Goal: Task Accomplishment & Management: Manage account settings

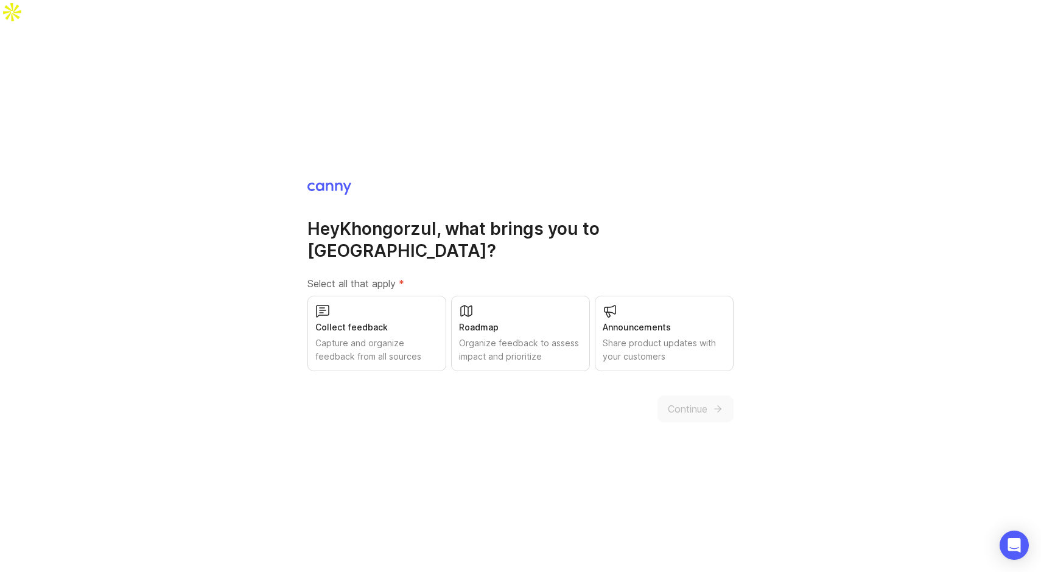
click at [404, 337] on div "Capture and organize feedback from all sources" at bounding box center [376, 350] width 123 height 27
click at [692, 402] on span "Continue" at bounding box center [688, 409] width 40 height 15
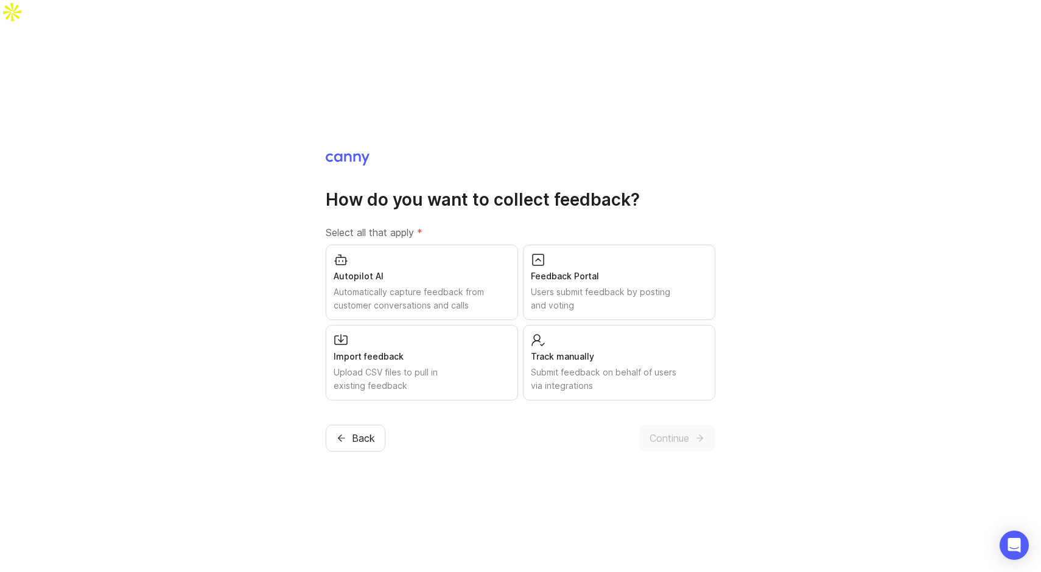
click at [627, 285] on div "Users submit feedback by posting and voting" at bounding box center [619, 298] width 177 height 27
click at [414, 350] on div "Import feedback" at bounding box center [422, 356] width 177 height 13
click at [439, 245] on div "Autopilot AI Automatically capture feedback from customer conversations and cal…" at bounding box center [422, 282] width 192 height 75
click at [594, 366] on div "Submit feedback on behalf of users via integrations" at bounding box center [619, 379] width 177 height 27
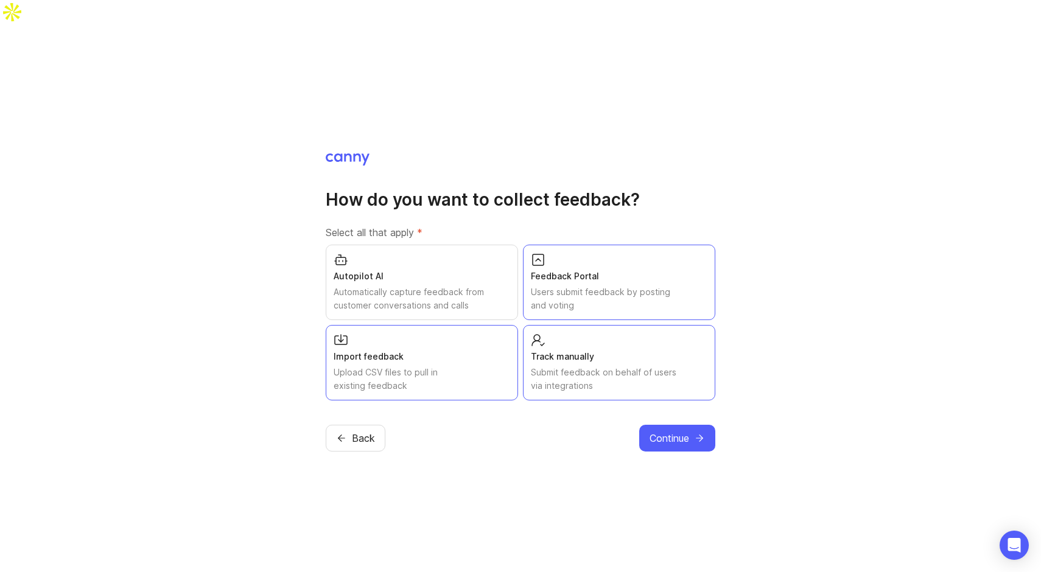
click at [594, 366] on div "Submit feedback on behalf of users via integrations" at bounding box center [619, 379] width 177 height 27
click at [651, 431] on span "Continue" at bounding box center [669, 438] width 40 height 15
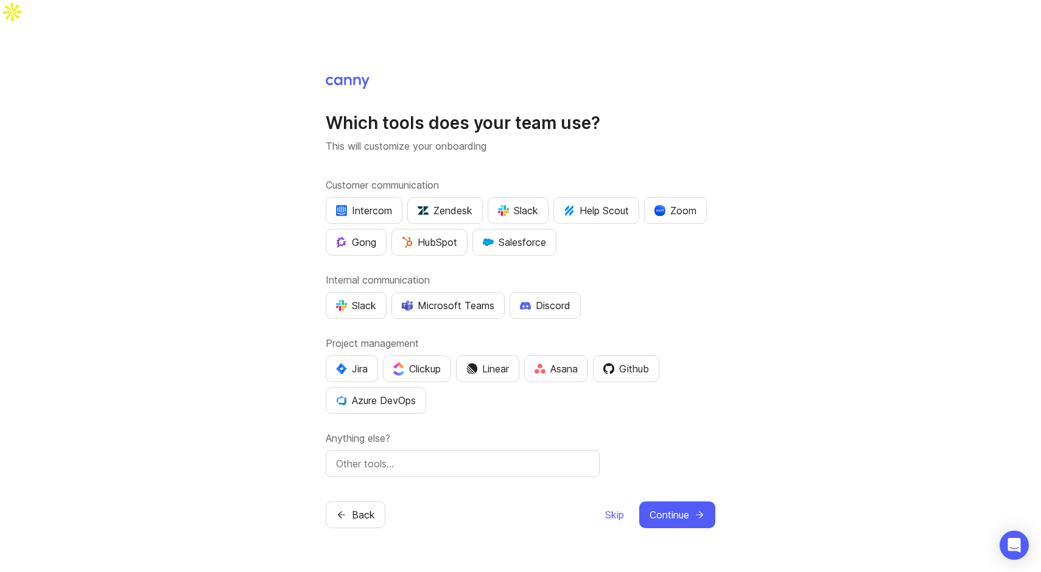
click at [533, 203] on div "Slack" at bounding box center [518, 210] width 40 height 15
click at [505, 246] on div "Customer communication Intercom Zendesk Slack Help Scout Zoom Gong HubSpot Sale…" at bounding box center [521, 327] width 390 height 299
click at [514, 235] on div "Salesforce" at bounding box center [514, 242] width 63 height 15
click at [520, 203] on div "Slack" at bounding box center [518, 210] width 40 height 15
click at [689, 197] on button "Zoom" at bounding box center [675, 210] width 63 height 27
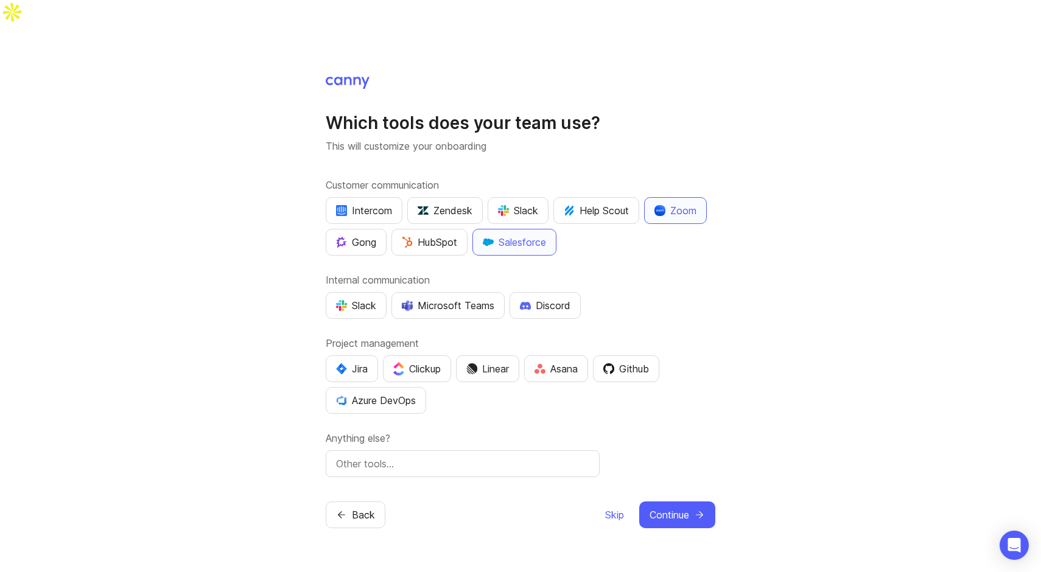
click at [421, 235] on div "HubSpot" at bounding box center [429, 242] width 55 height 15
click at [348, 298] on div "Slack" at bounding box center [356, 305] width 40 height 15
click at [461, 384] on div "Jira Clickup Linear Asana Github Azure DevOps" at bounding box center [521, 384] width 390 height 58
click at [358, 362] on div "Jira" at bounding box center [352, 369] width 32 height 15
click at [484, 456] on input "text" at bounding box center [462, 463] width 253 height 15
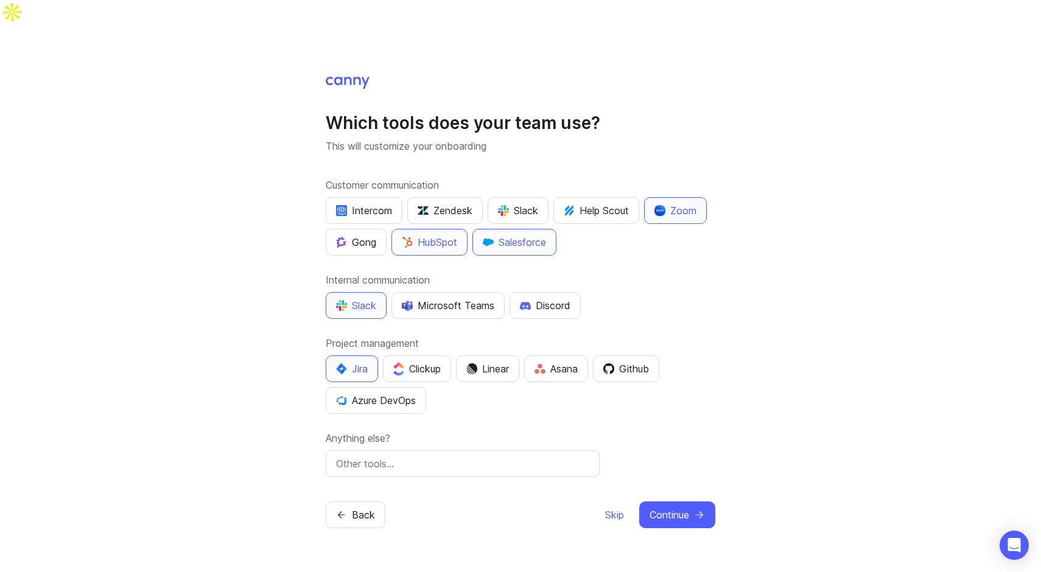
click at [463, 456] on input "text" at bounding box center [462, 463] width 253 height 15
type input "Notion"
click at [696, 509] on icon "submit" at bounding box center [699, 514] width 11 height 11
click at [660, 502] on button "Continue" at bounding box center [677, 515] width 76 height 27
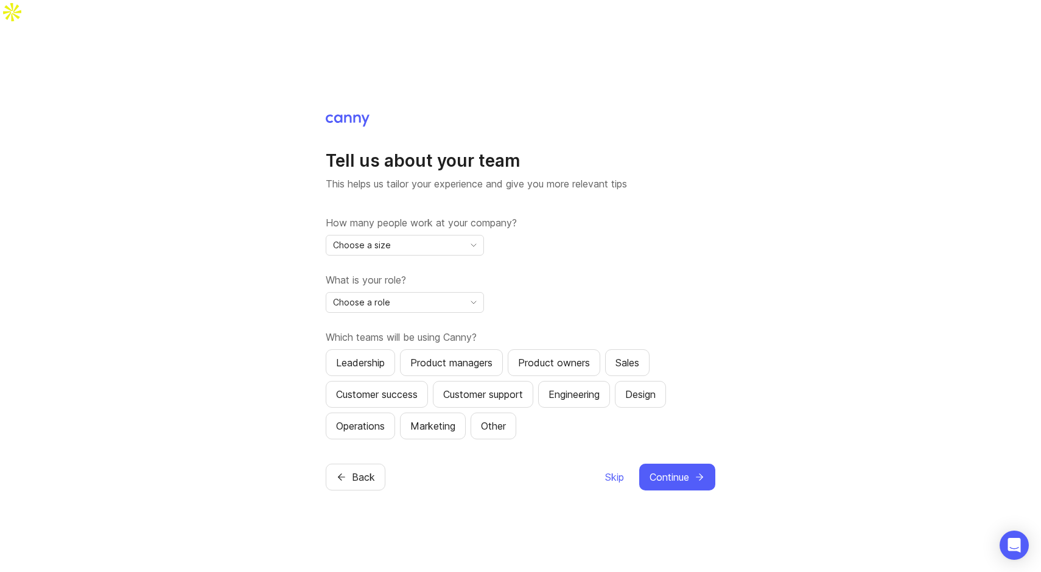
click at [422, 215] on div "How many people work at your company? Choose a size" at bounding box center [521, 235] width 390 height 40
click at [427, 236] on div "Choose a size" at bounding box center [395, 245] width 138 height 19
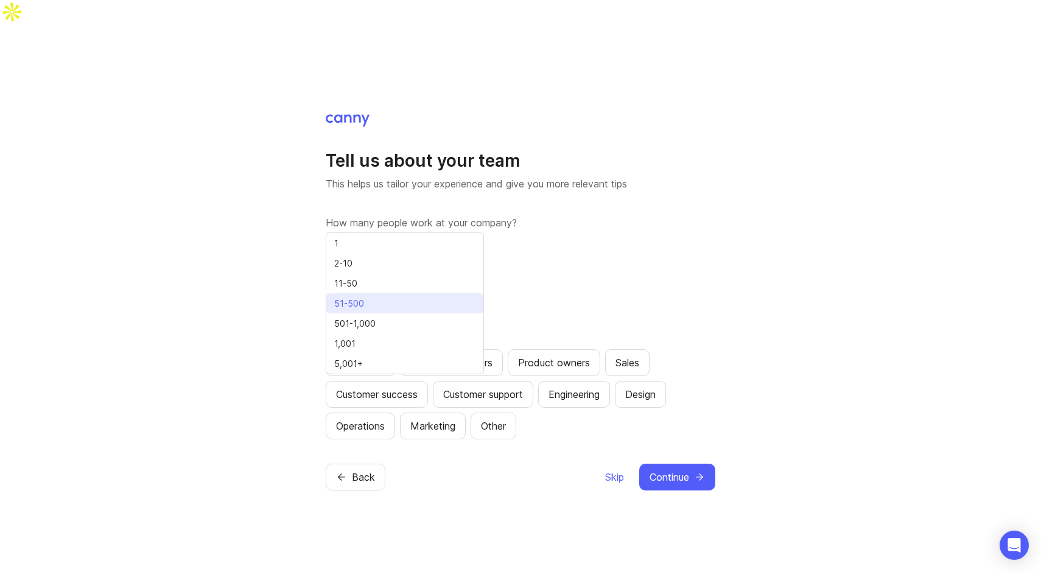
click at [446, 305] on li "51-500" at bounding box center [404, 303] width 157 height 20
click at [415, 293] on div "Choose a role" at bounding box center [395, 302] width 138 height 19
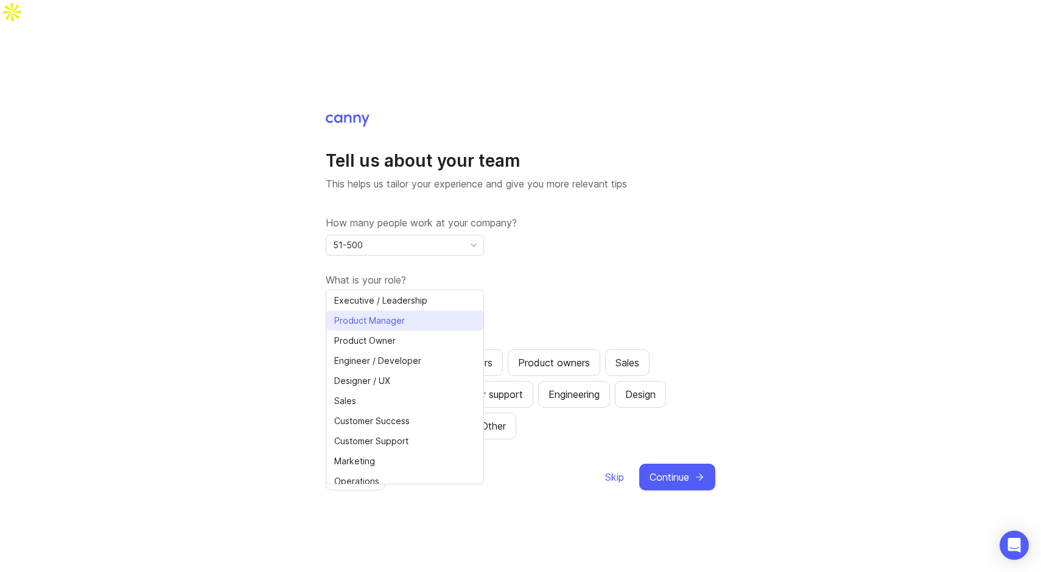
click at [424, 325] on li "Product Manager" at bounding box center [404, 320] width 157 height 20
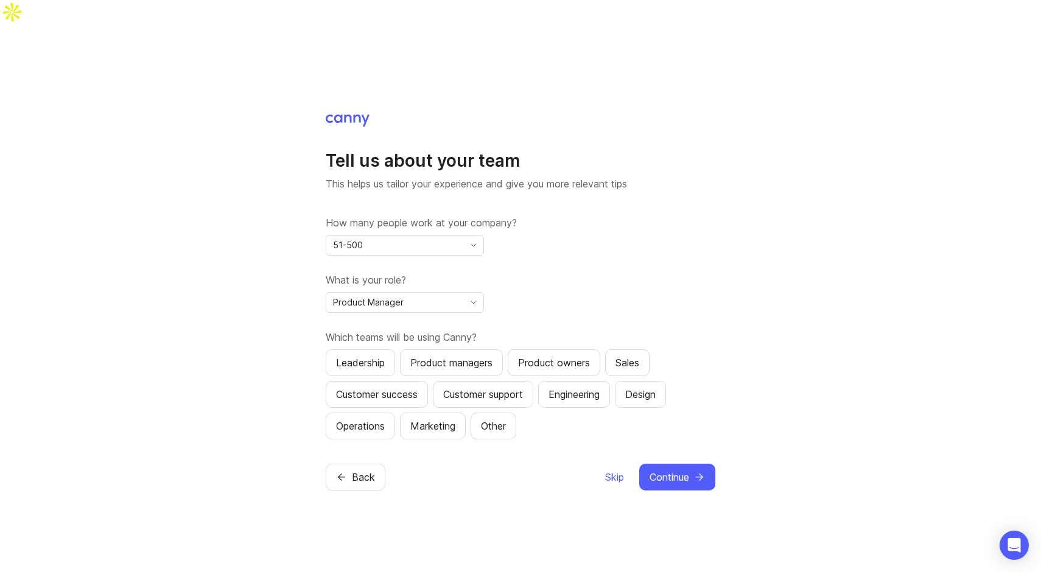
click at [445, 349] on button "Product managers" at bounding box center [451, 362] width 103 height 27
click at [554, 349] on button "Product owners" at bounding box center [554, 362] width 93 height 27
click at [385, 387] on div "Customer success" at bounding box center [377, 394] width 82 height 15
click at [382, 355] on div "Leadership" at bounding box center [360, 362] width 49 height 15
click at [492, 387] on div "Customer support" at bounding box center [483, 394] width 80 height 15
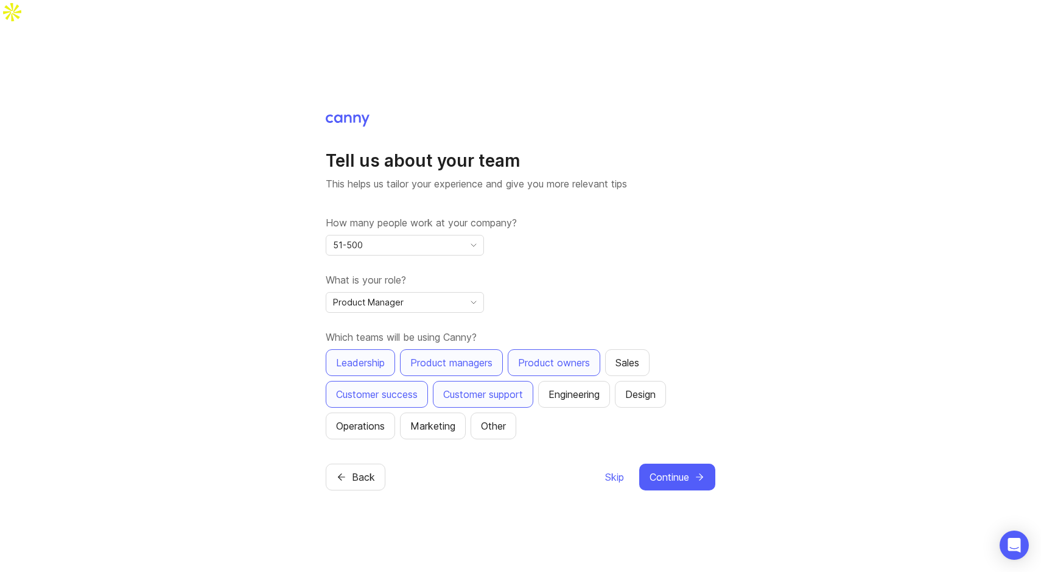
click at [377, 419] on div "Operations" at bounding box center [360, 426] width 49 height 15
click at [430, 413] on button "Marketing" at bounding box center [433, 426] width 66 height 27
click at [488, 464] on div "Back Skip Continue" at bounding box center [521, 477] width 390 height 27
click at [686, 470] on span "Continue" at bounding box center [669, 477] width 40 height 15
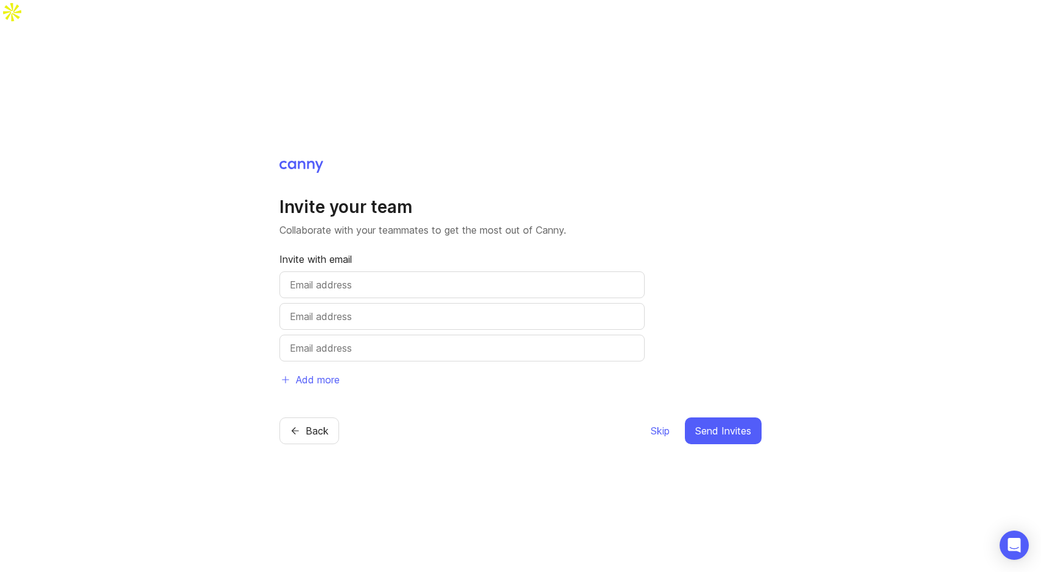
click at [482, 271] on div at bounding box center [461, 284] width 365 height 27
click at [481, 278] on input "text" at bounding box center [462, 285] width 344 height 15
type input "rovyn"
click at [468, 278] on input "text" at bounding box center [462, 285] width 344 height 15
paste input "[PERSON_NAME][EMAIL_ADDRESS][PERSON_NAME][DOMAIN_NAME]"
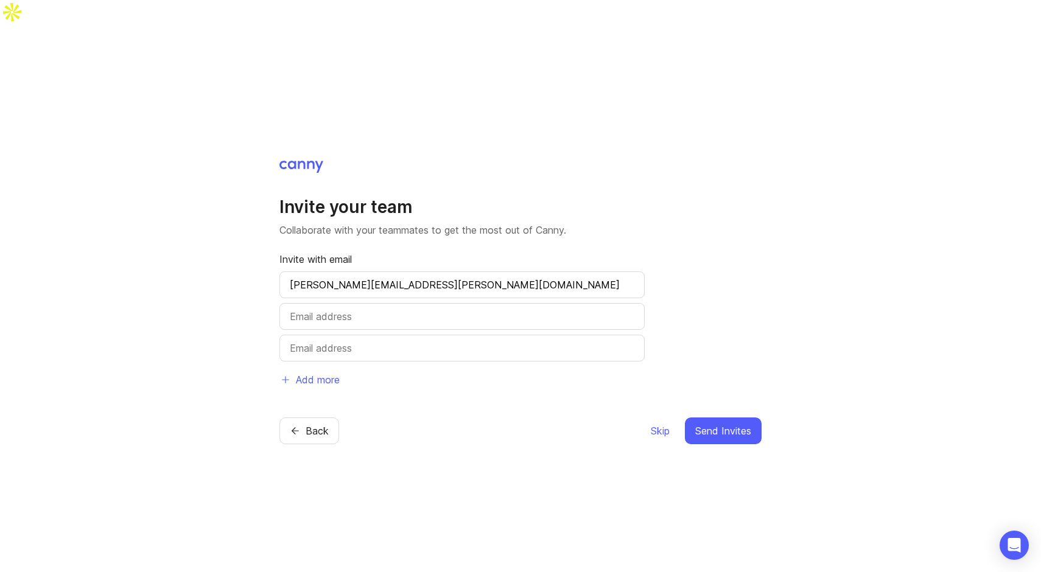
type input "[PERSON_NAME][EMAIL_ADDRESS][PERSON_NAME][DOMAIN_NAME]"
click at [469, 309] on input "text" at bounding box center [462, 316] width 344 height 15
click at [523, 309] on input "text" at bounding box center [462, 316] width 344 height 15
paste input "Linh.Huynh@what3words.com"
type input "Linh.Huynh@what3words.com"
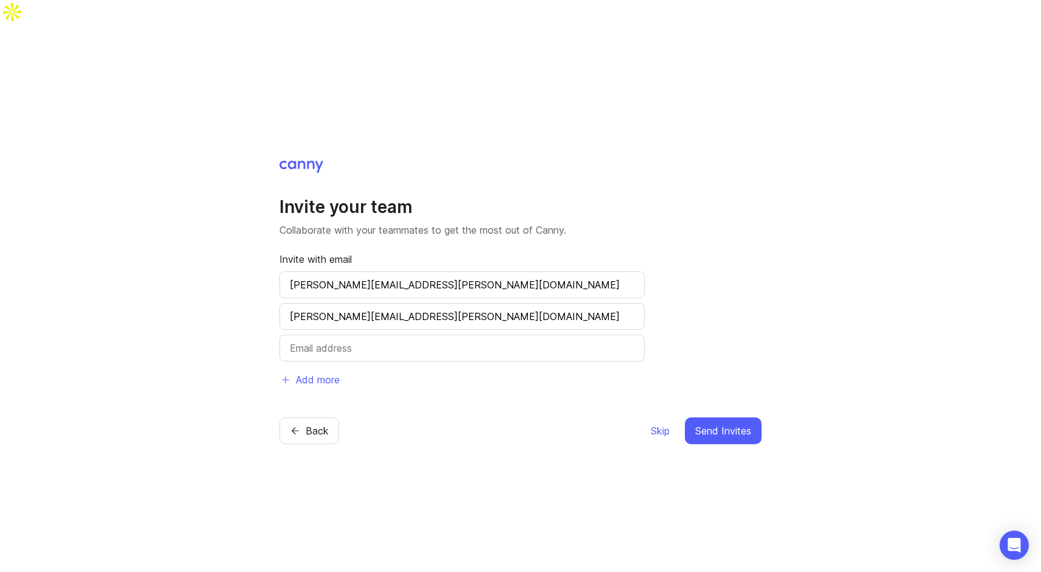
click at [505, 376] on div "Invite your team Collaborate with your teammates to get the most out of Canny. …" at bounding box center [520, 301] width 482 height 285
click at [480, 341] on input "text" at bounding box center [462, 348] width 344 height 15
paste input "[EMAIL_ADDRESS][DOMAIN_NAME]"
type input "[EMAIL_ADDRESS][DOMAIN_NAME]"
click at [495, 380] on div "Invite your team Collaborate with your teammates to get the most out of Canny. …" at bounding box center [520, 301] width 482 height 285
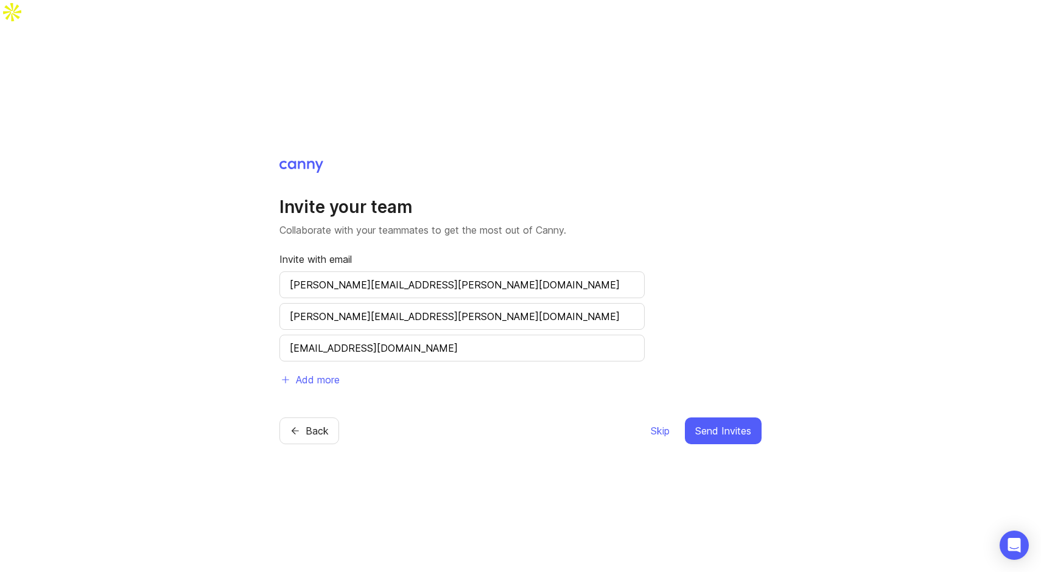
click at [727, 424] on span "Send Invites" at bounding box center [723, 431] width 56 height 15
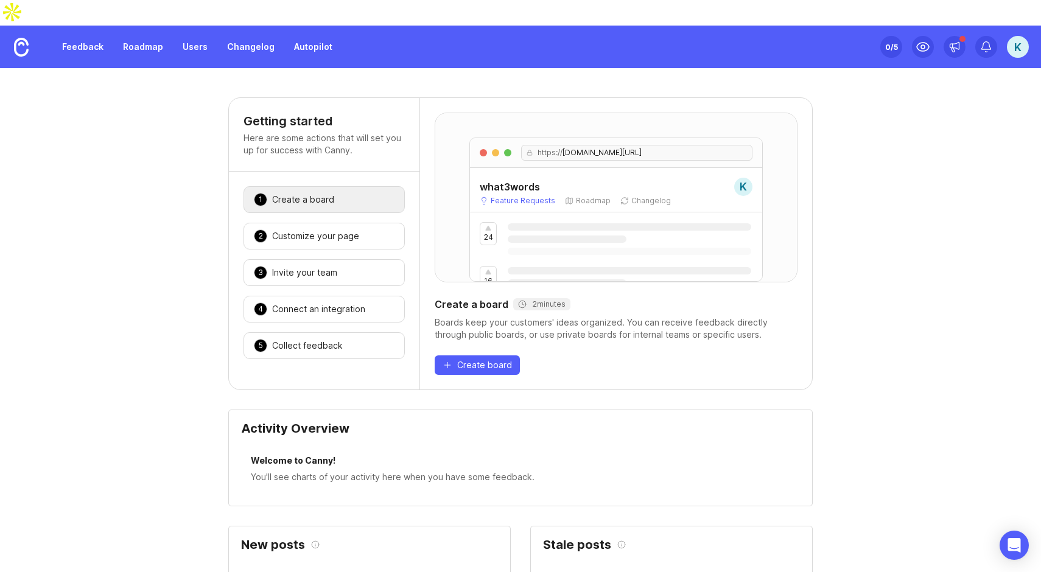
click at [344, 223] on div "2 Customize your page 🎉" at bounding box center [323, 236] width 161 height 27
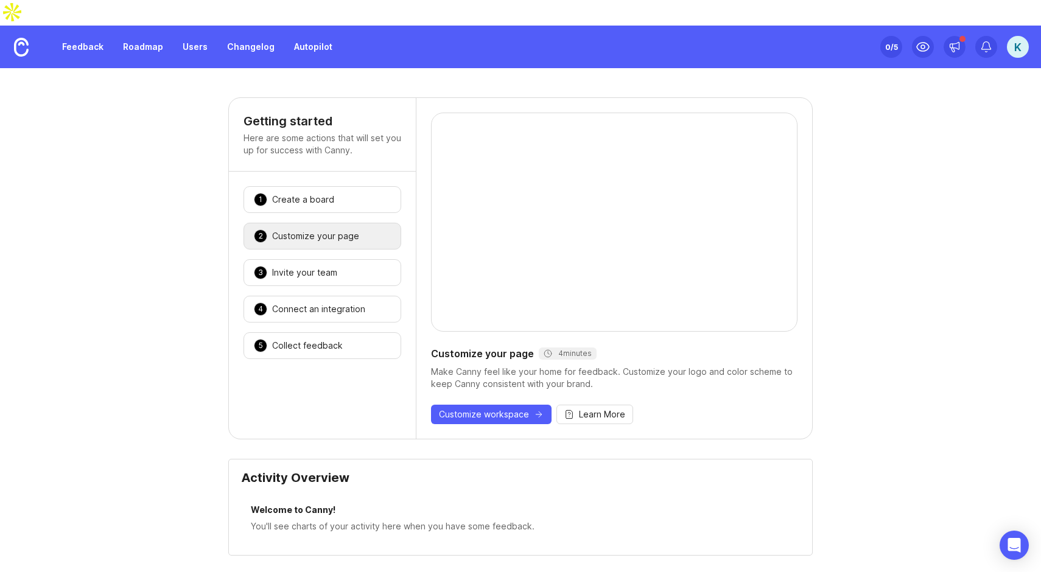
click at [342, 303] on div "Connect an integration" at bounding box center [318, 309] width 93 height 12
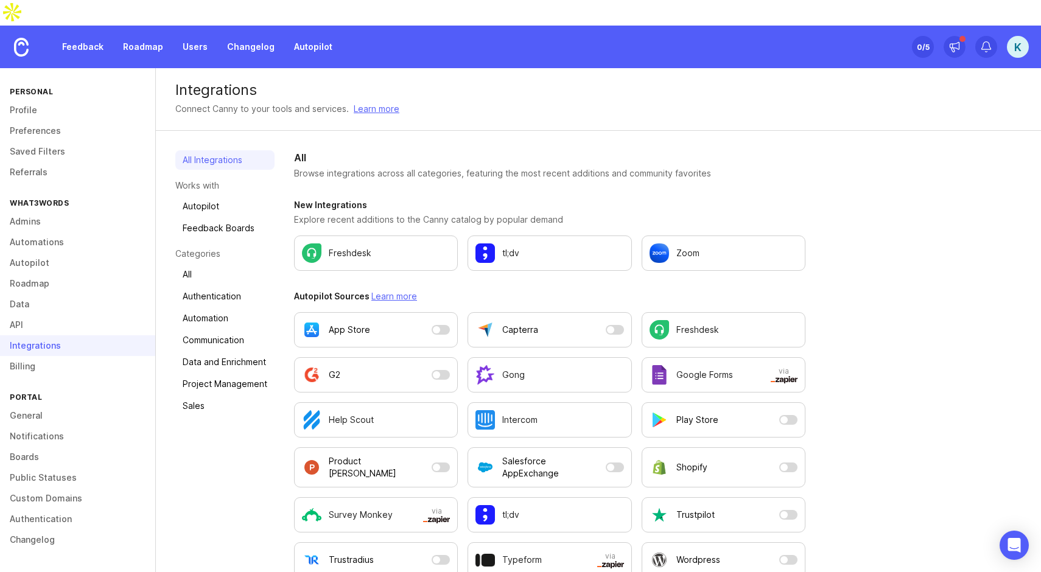
click at [189, 218] on link "Feedback Boards" at bounding box center [224, 227] width 99 height 19
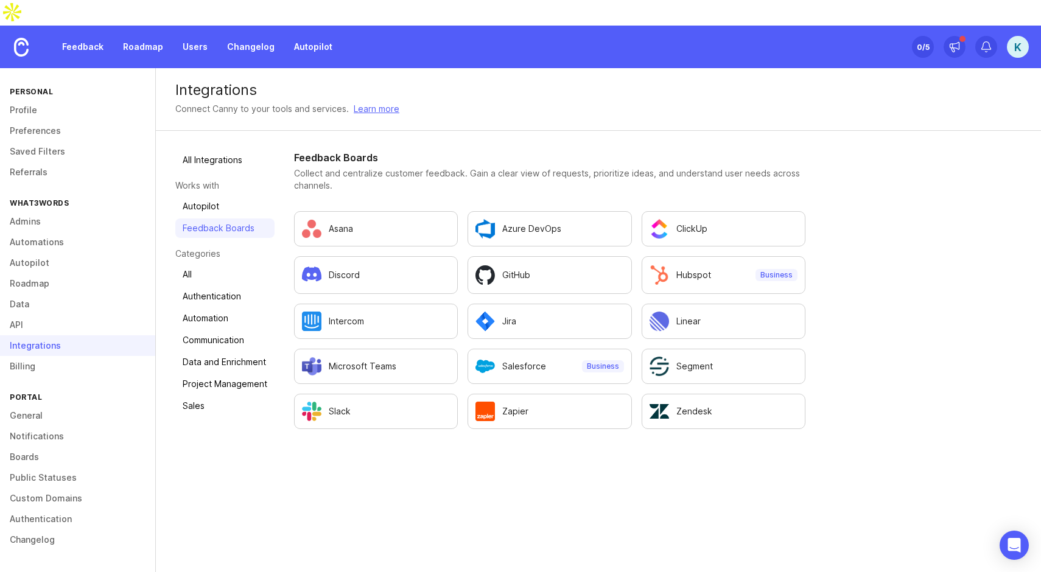
click at [212, 197] on link "Autopilot" at bounding box center [224, 206] width 99 height 19
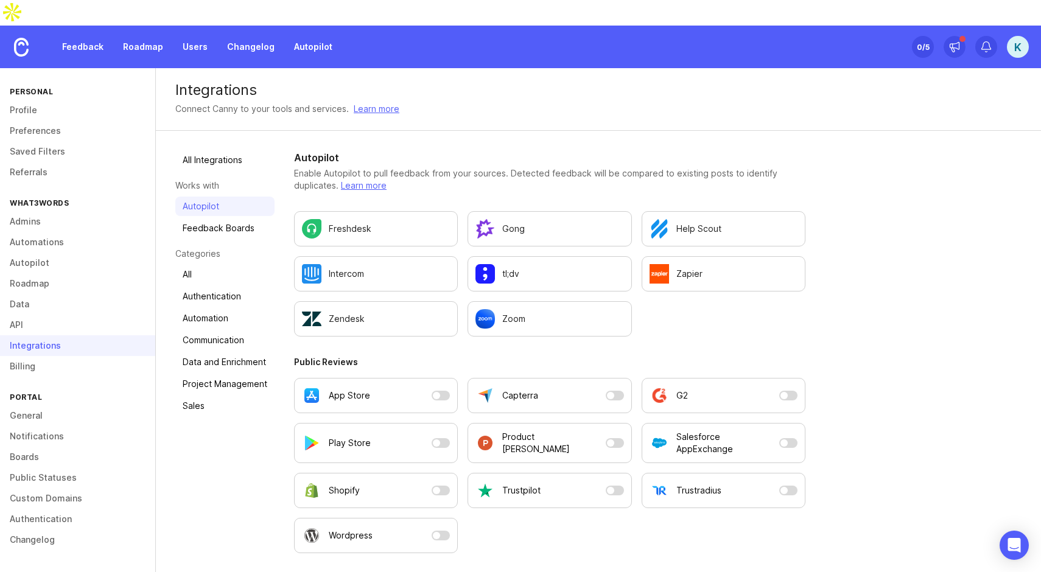
click at [212, 197] on link "Autopilot" at bounding box center [224, 206] width 99 height 19
click at [242, 330] on link "Communication" at bounding box center [224, 339] width 99 height 19
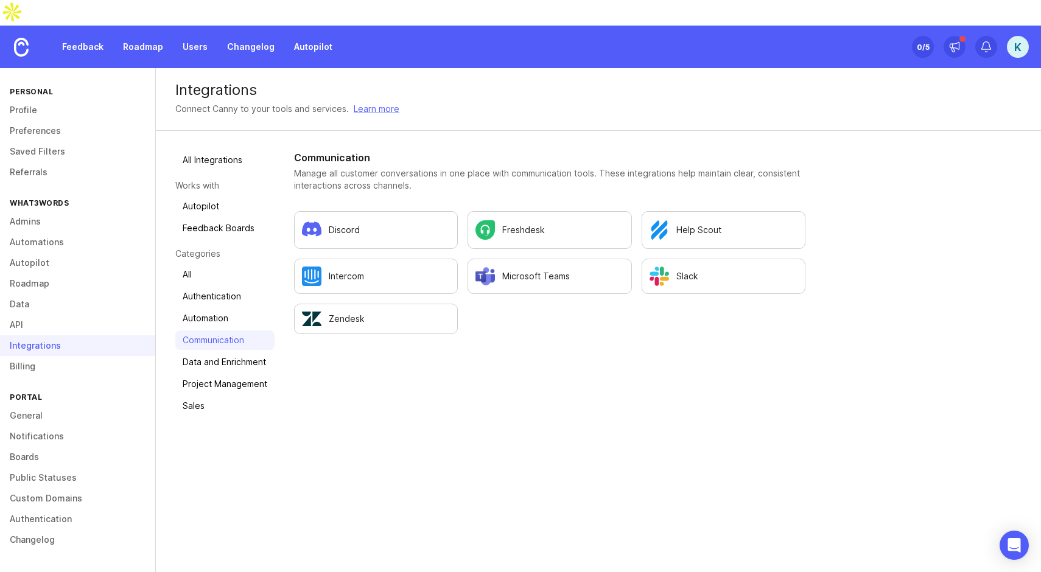
click at [638, 387] on div "Communication Manage all customer conversations in one place with communication…" at bounding box center [549, 293] width 511 height 287
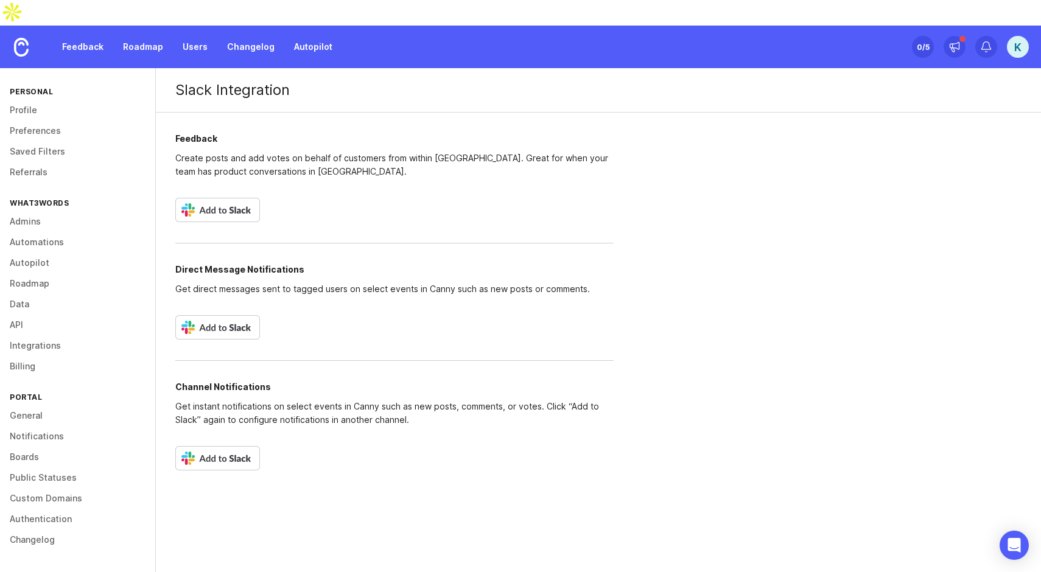
click at [216, 198] on img at bounding box center [217, 210] width 85 height 24
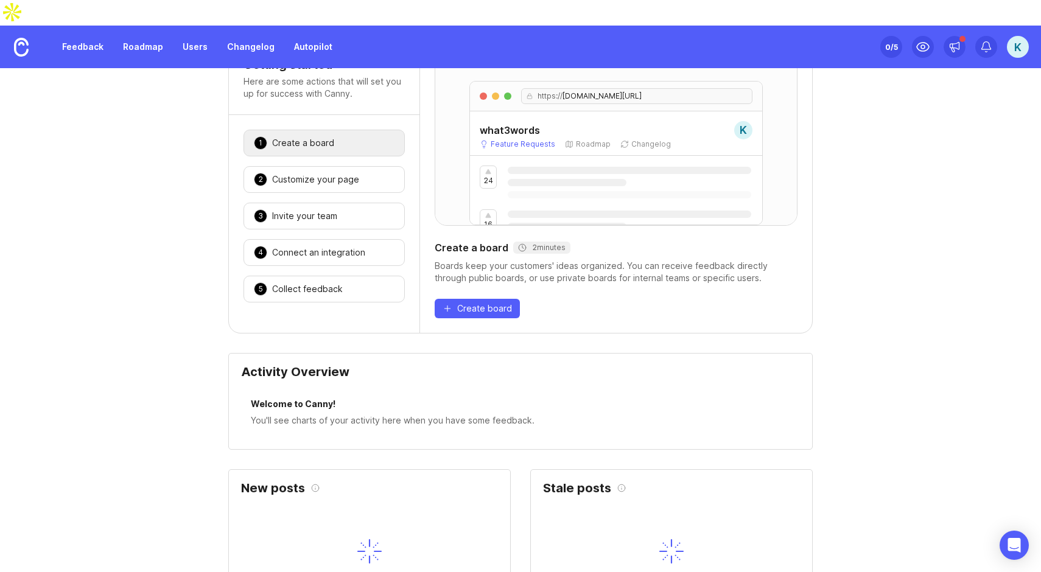
scroll to position [43, 0]
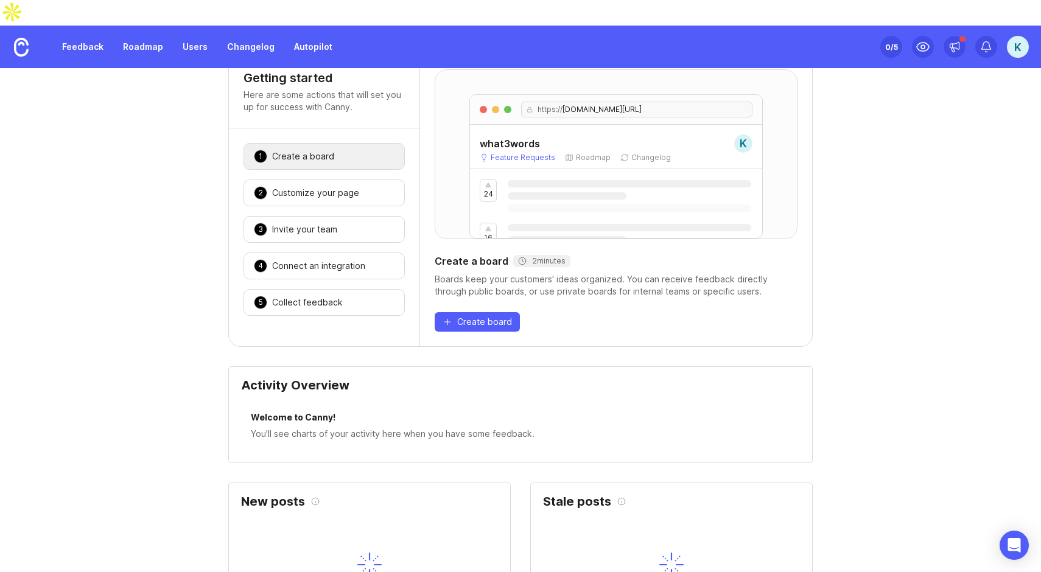
click at [483, 282] on div "https:// what3words.canny.io/feature-requests what3words K Feature Requests Roa…" at bounding box center [616, 201] width 392 height 292
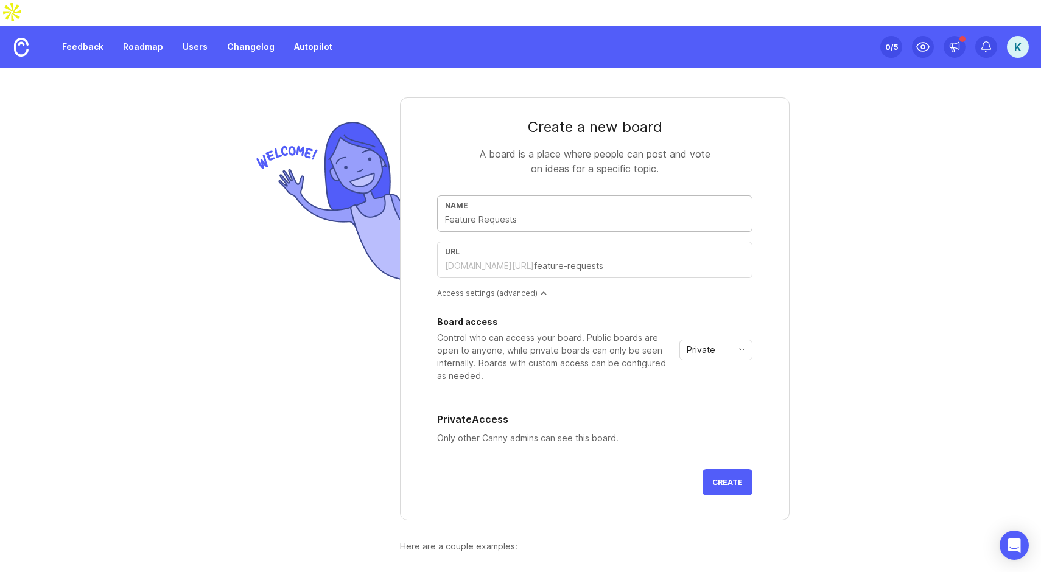
click at [518, 213] on input "text" at bounding box center [594, 219] width 299 height 13
type input "w"
type input "wh"
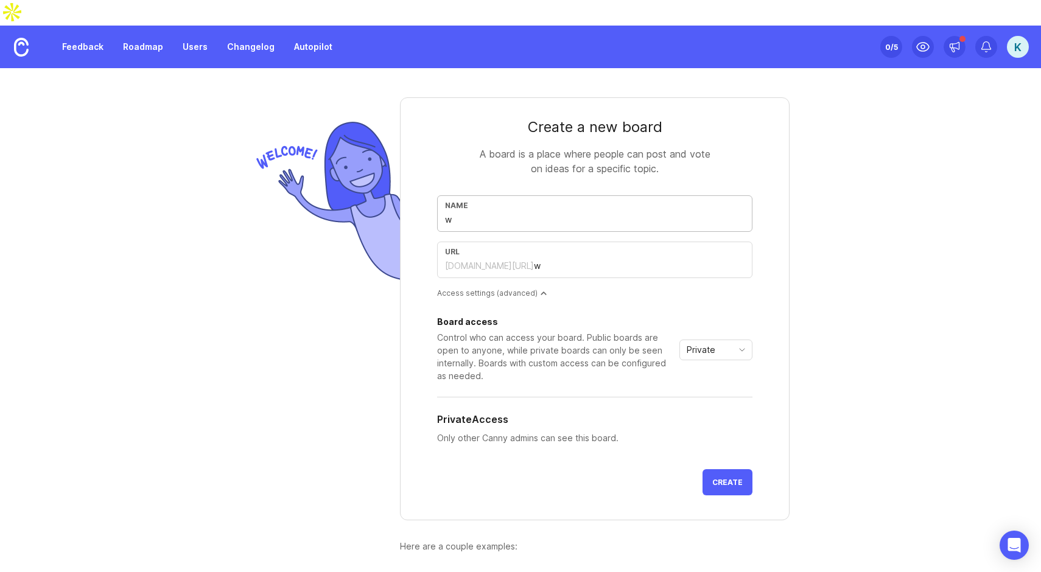
type input "wh"
type input "wha"
type input "what"
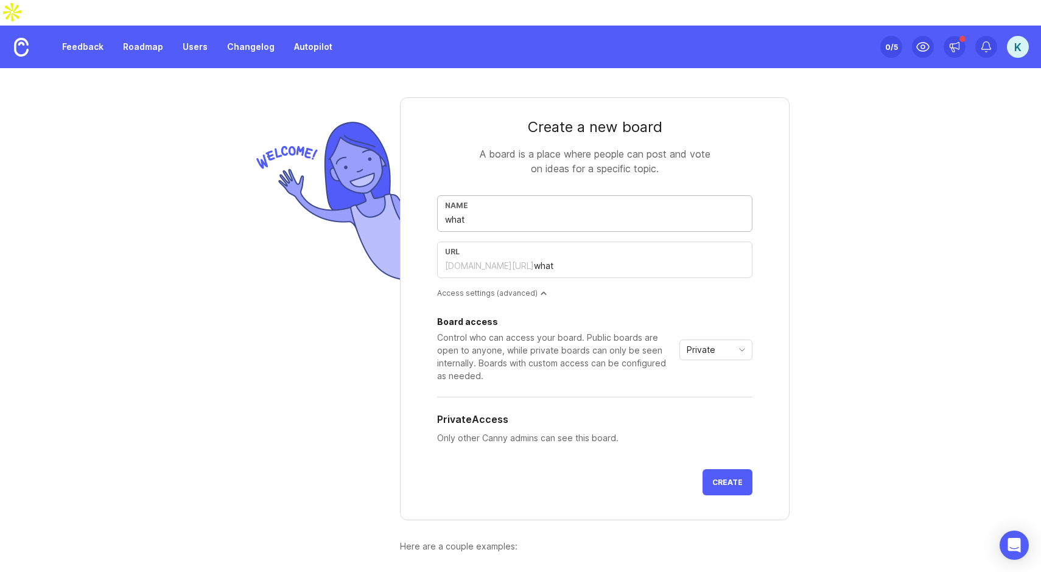
type input "what3"
type input "what3w"
type input "what3wo"
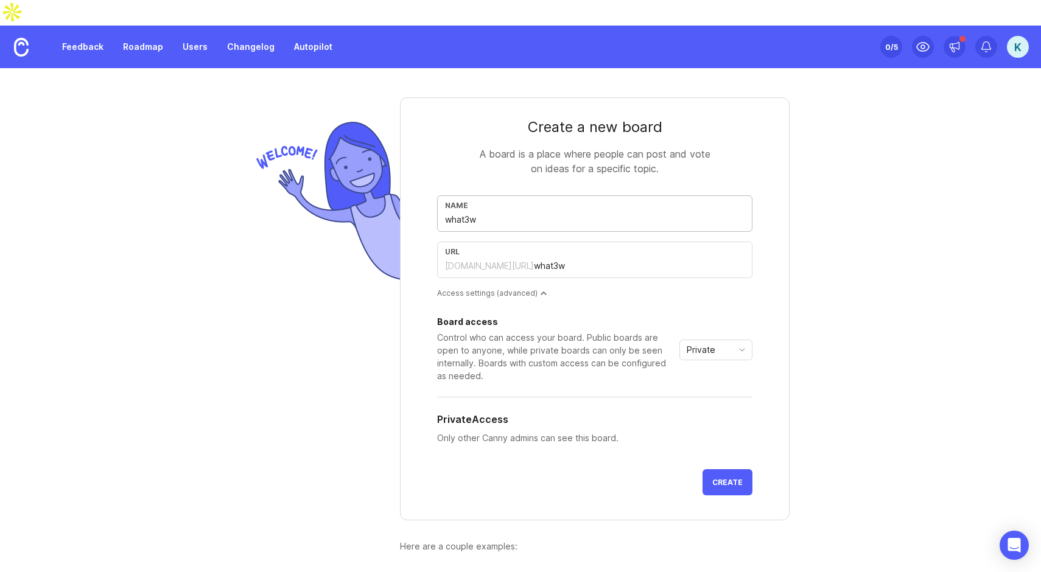
type input "what3wo"
type input "what3wor"
type input "what3word"
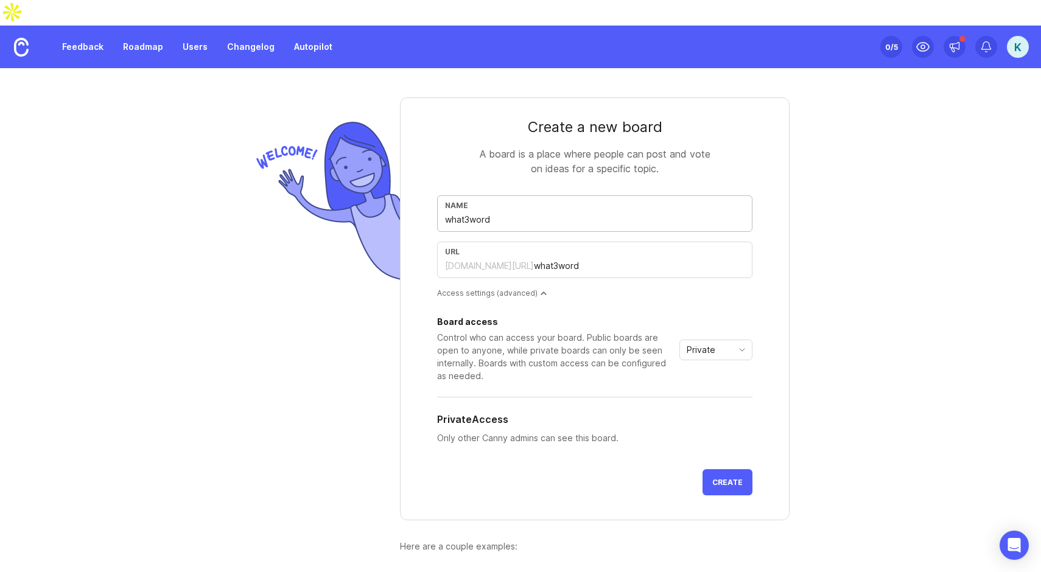
type input "what3words"
type input "what3words i"
type input "what3words-i"
type input "what3words id"
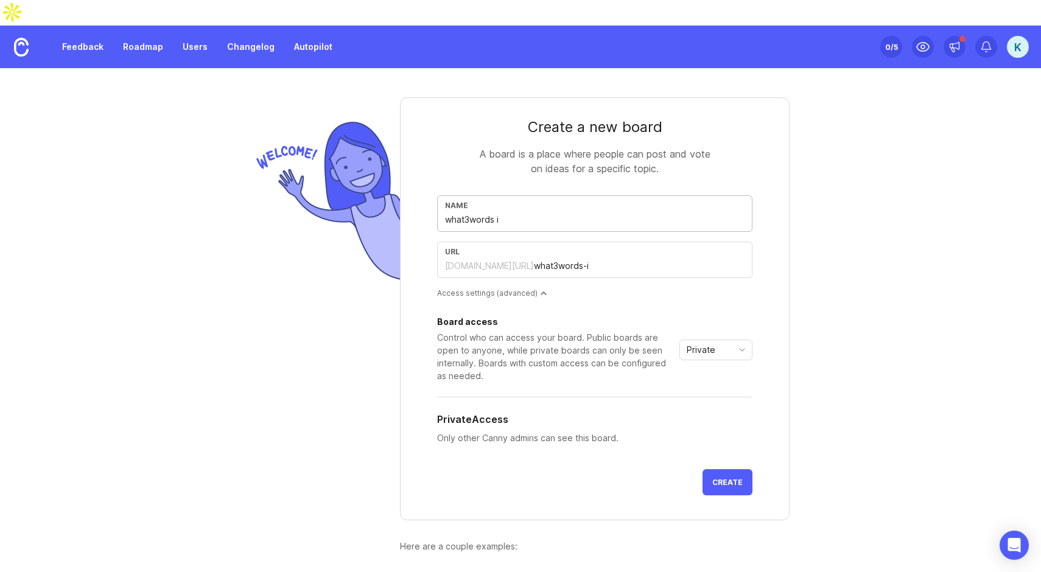
type input "what3words-id"
type input "what3words ide"
type input "what3words-ide"
type input "what3words idea"
type input "what3words-idea"
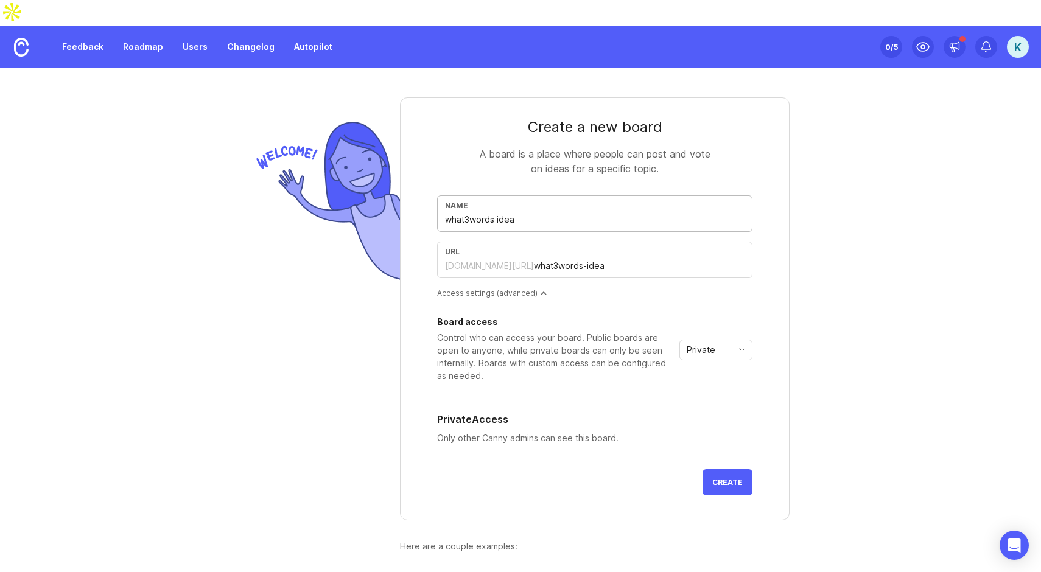
type input "what3words ideas"
type input "what3words-ideas"
type input "what3words idea"
type input "what3words-idea"
type input "what3words ide"
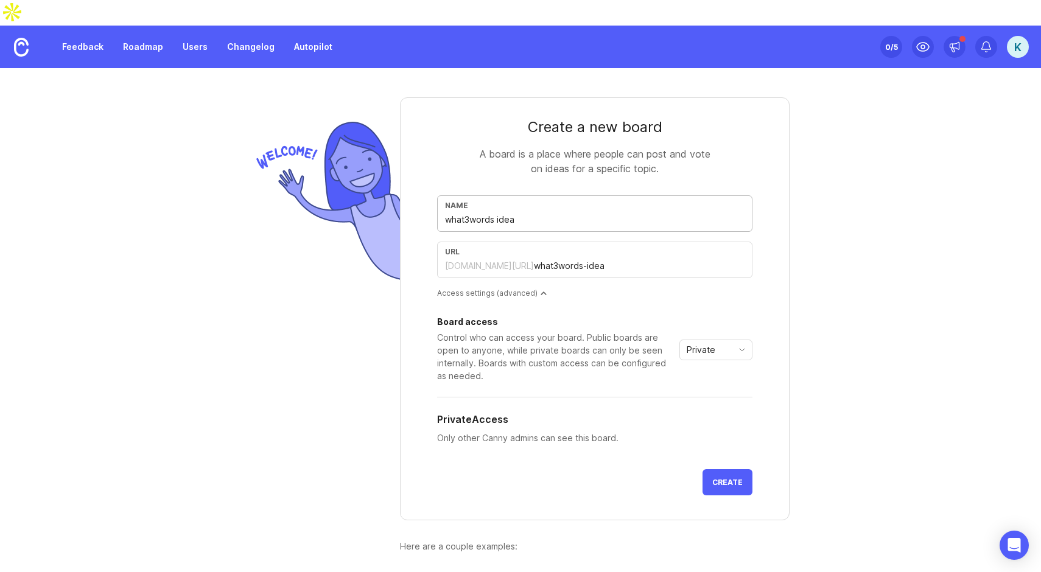
type input "what3words-ide"
type input "what3words id"
type input "what3words-id"
type input "what3words i"
type input "what3words-i"
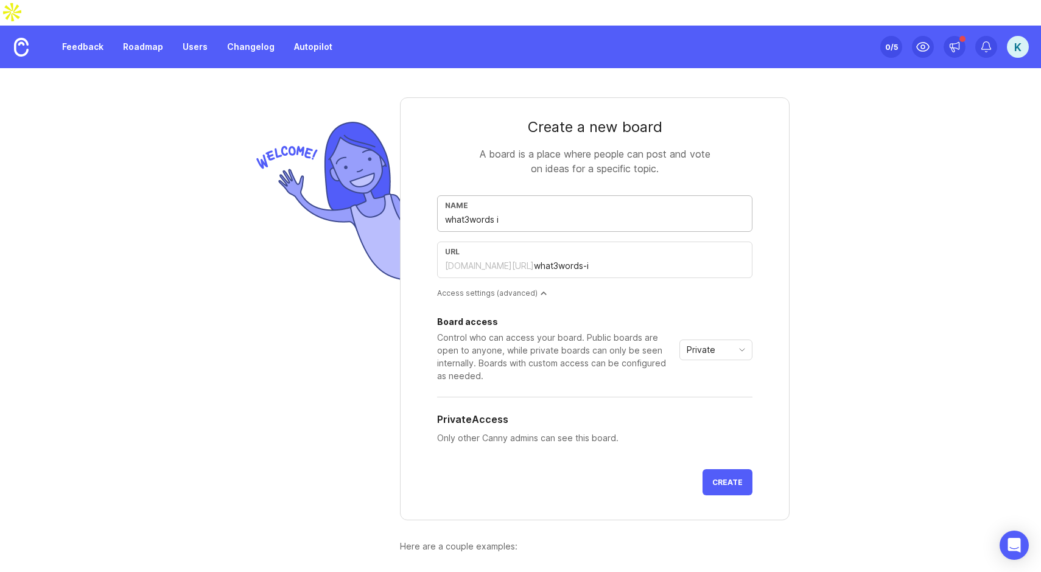
type input "what3words"
type input "what3words n"
type input "what3words-n"
type input "what3words ne"
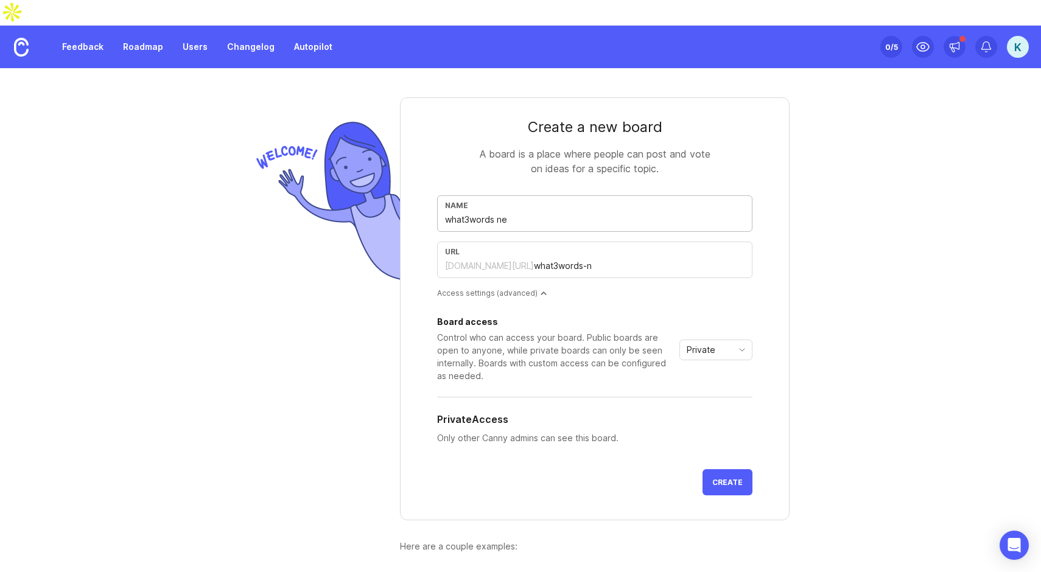
type input "what3words-ne"
type input "what3words new"
type input "what3words-new"
type input "what3words new d"
type input "what3words-new-d"
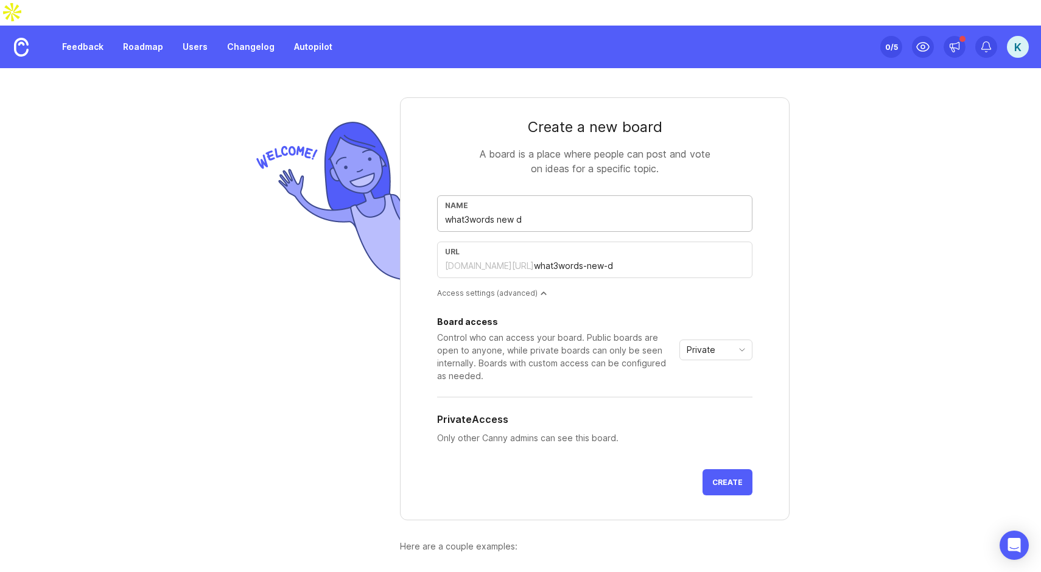
type input "what3words new"
type input "what3words-new"
type input "what3words new f"
type input "what3words-new-f"
type input "what3words new fe"
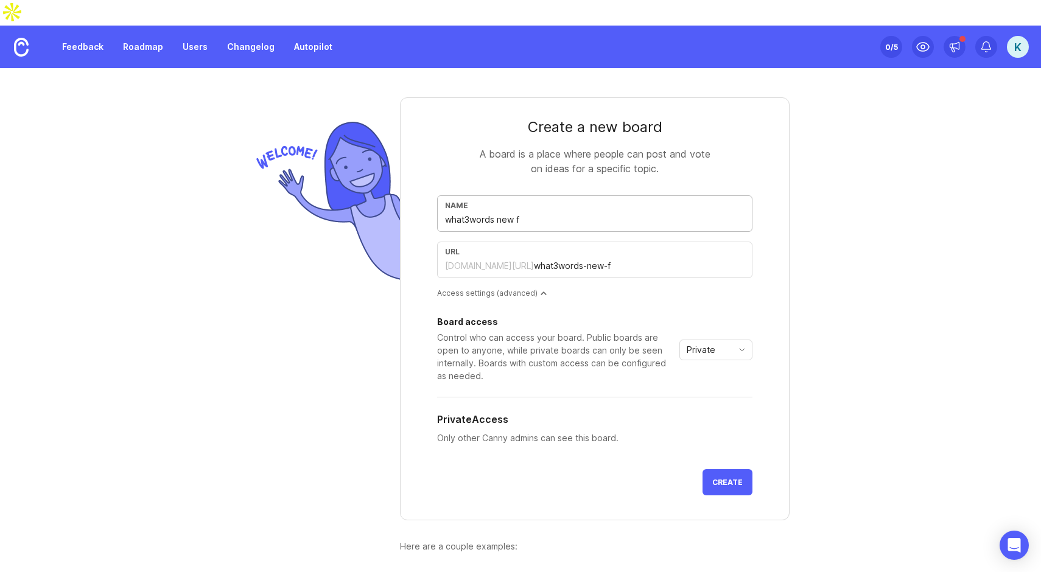
type input "what3words-new-fe"
type input "what3words new fea"
type input "what3words-new-fea"
type input "what3words new feau"
type input "what3words-new-feau"
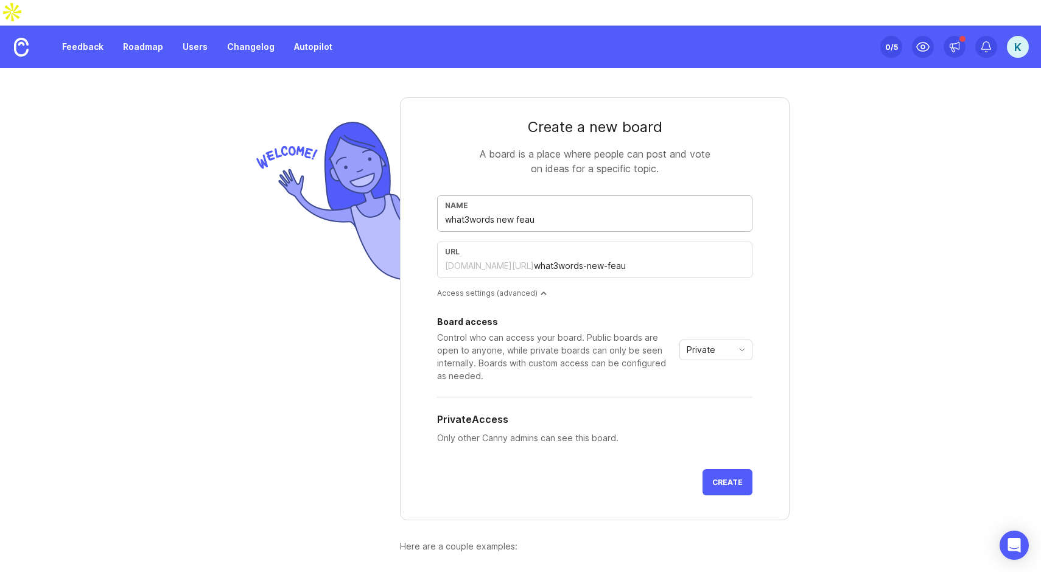
type input "what3words new feaur"
type input "what3words-new-feaur"
type input "what3words new feaure"
type input "what3words-new-feaure"
type input "what3words new feaur"
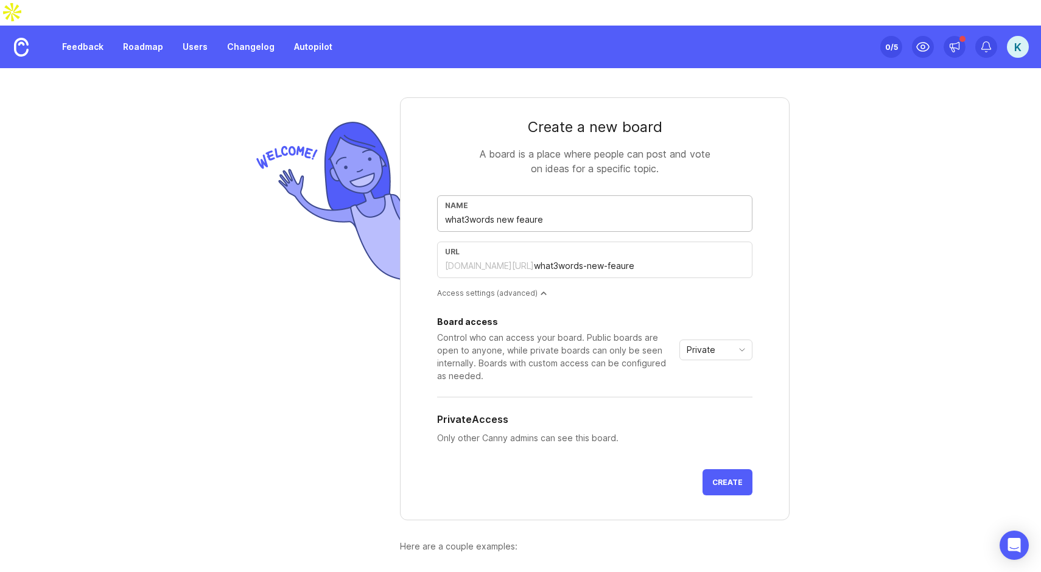
type input "what3words-new-feaur"
type input "what3words new feau"
type input "what3words-new-feau"
type input "what3words new fea"
type input "what3words-new-fea"
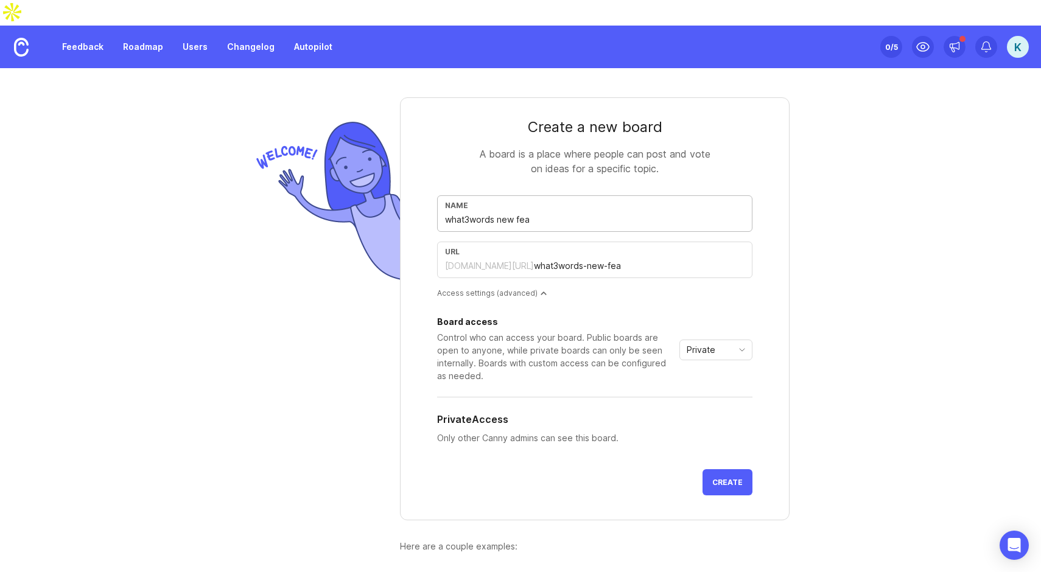
type input "what3words new feat"
type input "what3words-new-feat"
type input "what3words new featu"
type input "what3words-new-featu"
type input "what3words new featur"
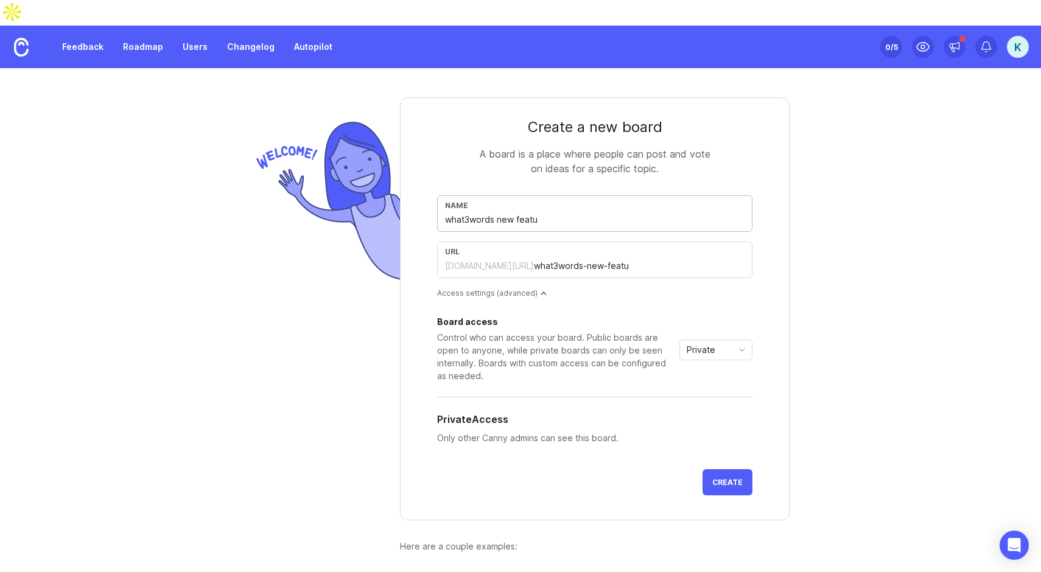
type input "what3words-new-featur"
type input "what3words new feature"
type input "what3words-new-feature"
type input "what3words new feature i"
type input "what3words-new-feature-i"
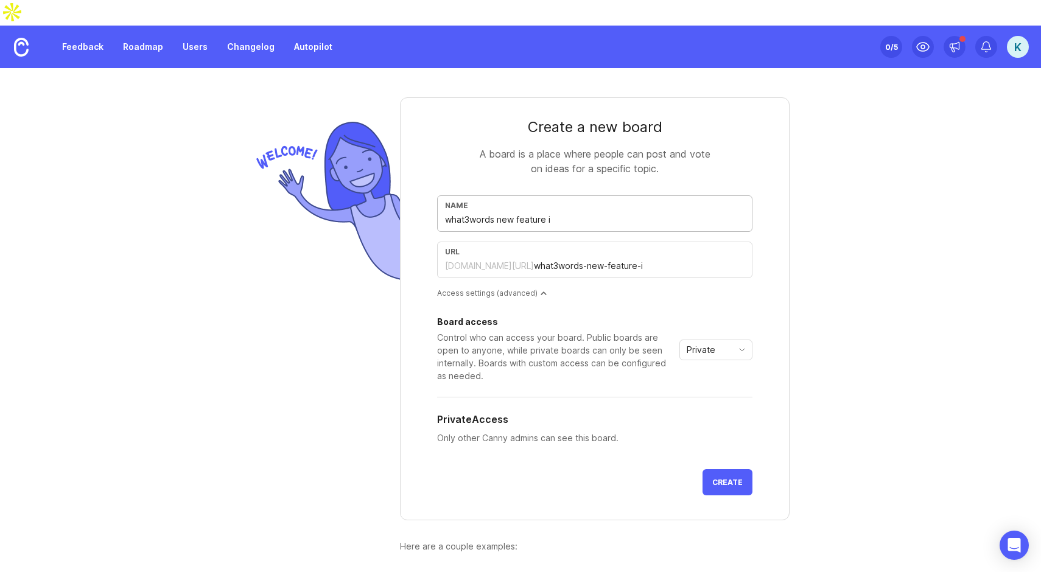
type input "what3words new feature id"
type input "what3words-new-feature-id"
type input "what3words new feature ide"
type input "what3words-new-feature-ide"
type input "what3words new feature idea"
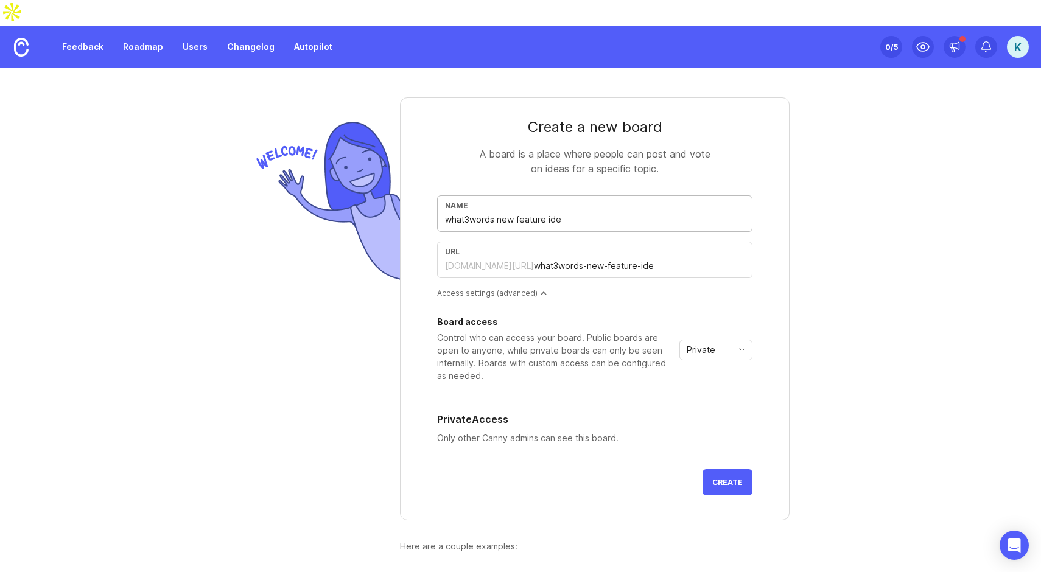
type input "what3words-new-feature-idea"
type input "what3words new feature ideas"
type input "what3words-new-feature-ideas"
type input "what3words new feature ideas"
click at [554, 331] on div "Control who can access your board. Public boards are open to anyone, while priv…" at bounding box center [555, 356] width 237 height 51
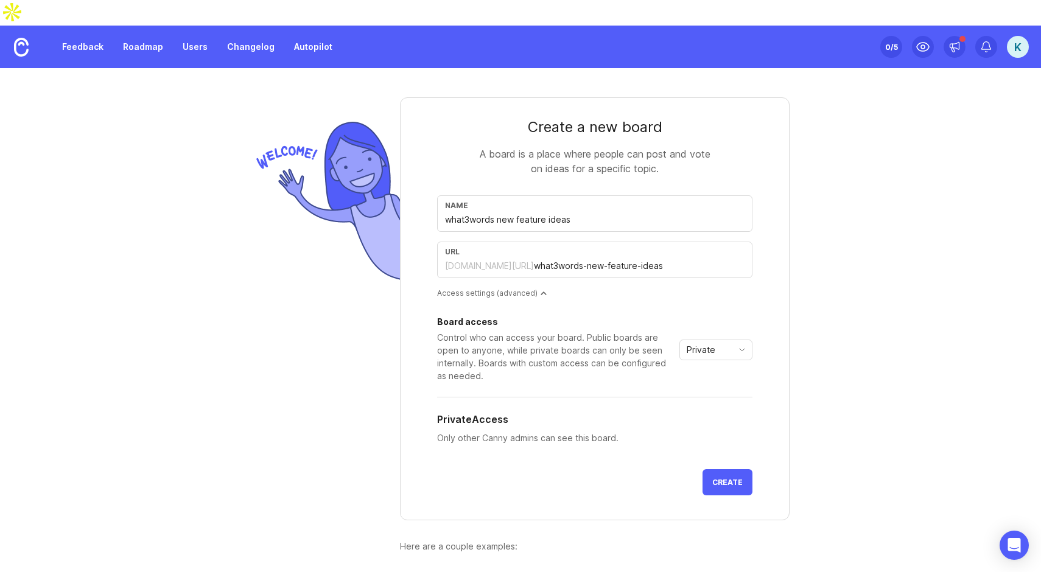
click at [706, 469] on button "Create" at bounding box center [727, 482] width 50 height 26
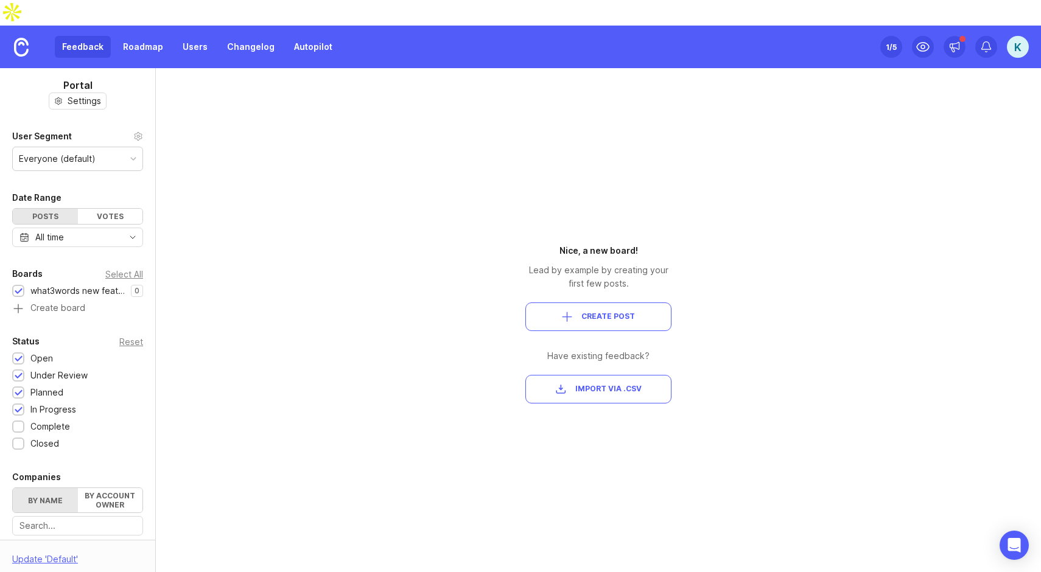
click at [96, 228] on div "All time" at bounding box center [77, 237] width 131 height 19
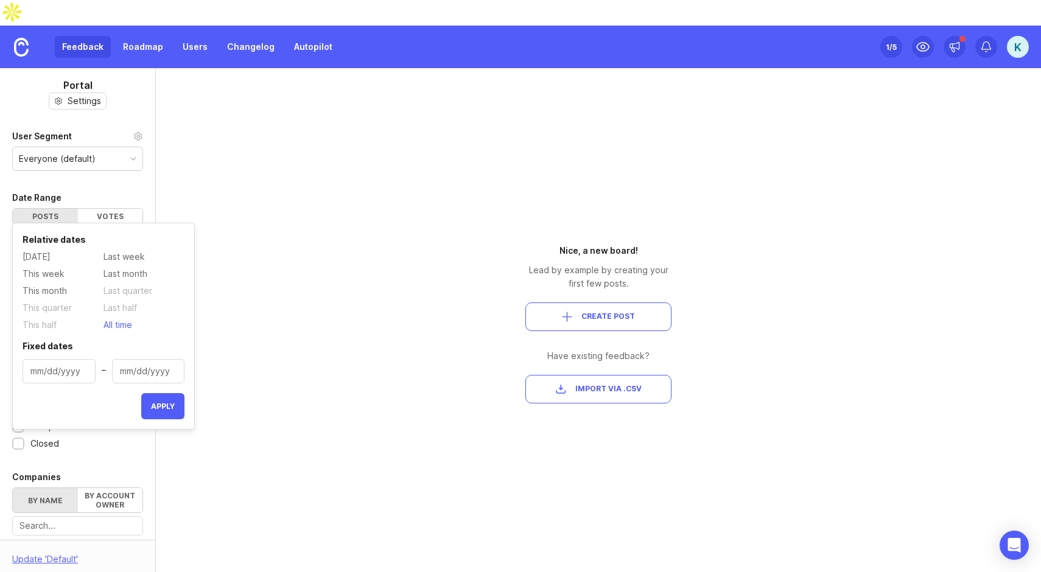
click at [96, 228] on div "All time" at bounding box center [77, 237] width 131 height 19
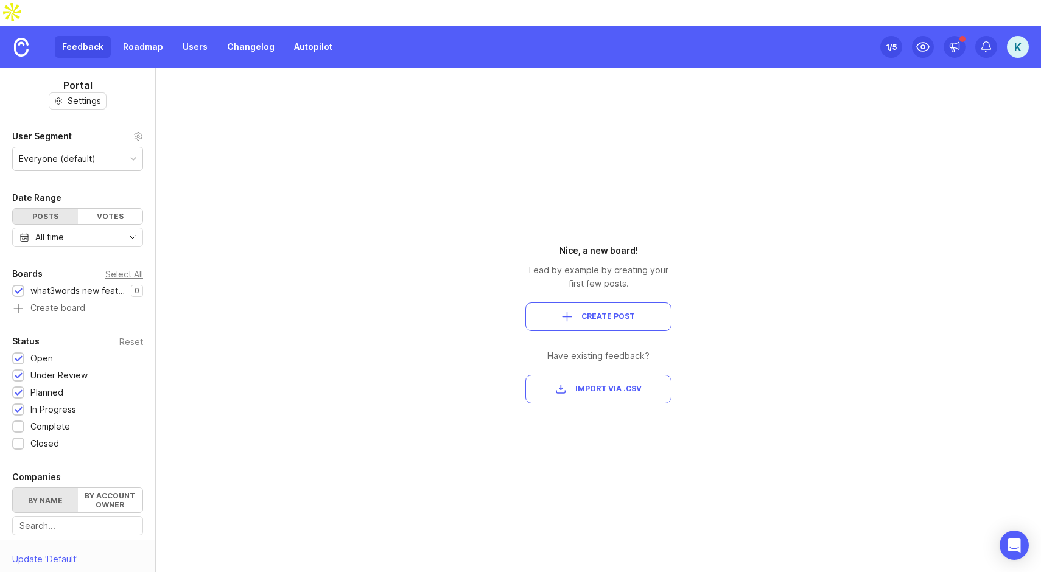
click at [214, 346] on div "Portal Settings User Segment Everyone (default) Date Range Posts Votes All time…" at bounding box center [520, 333] width 1041 height 530
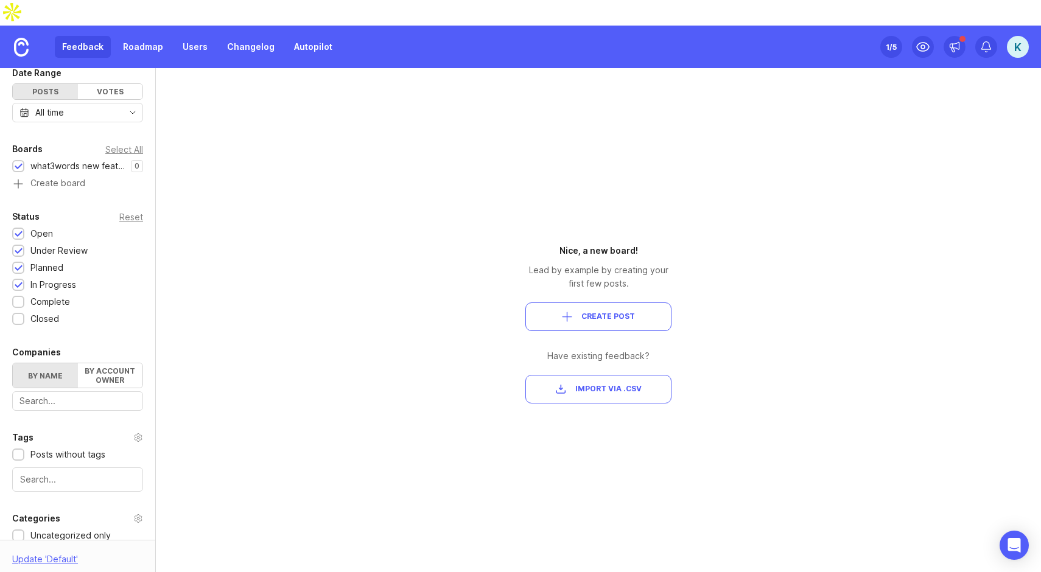
scroll to position [120, 0]
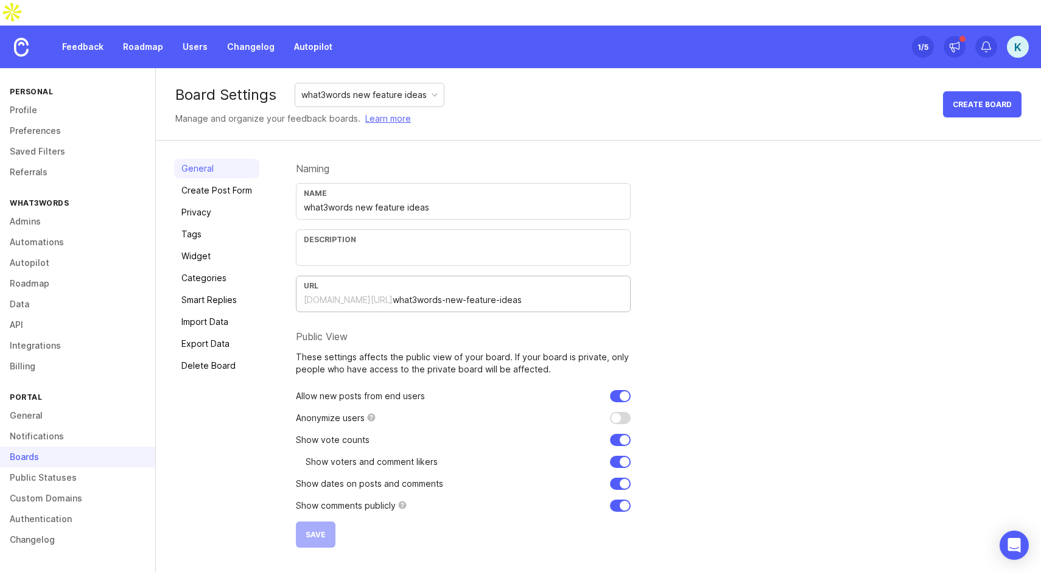
click at [400, 293] on input "what3words-new-feature-ideas" at bounding box center [508, 299] width 230 height 13
drag, startPoint x: 302, startPoint y: 274, endPoint x: 493, endPoint y: 277, distance: 191.1
click at [493, 277] on div "URL what3words.canny.io/ what3words-new-feature-ideas" at bounding box center [463, 294] width 335 height 37
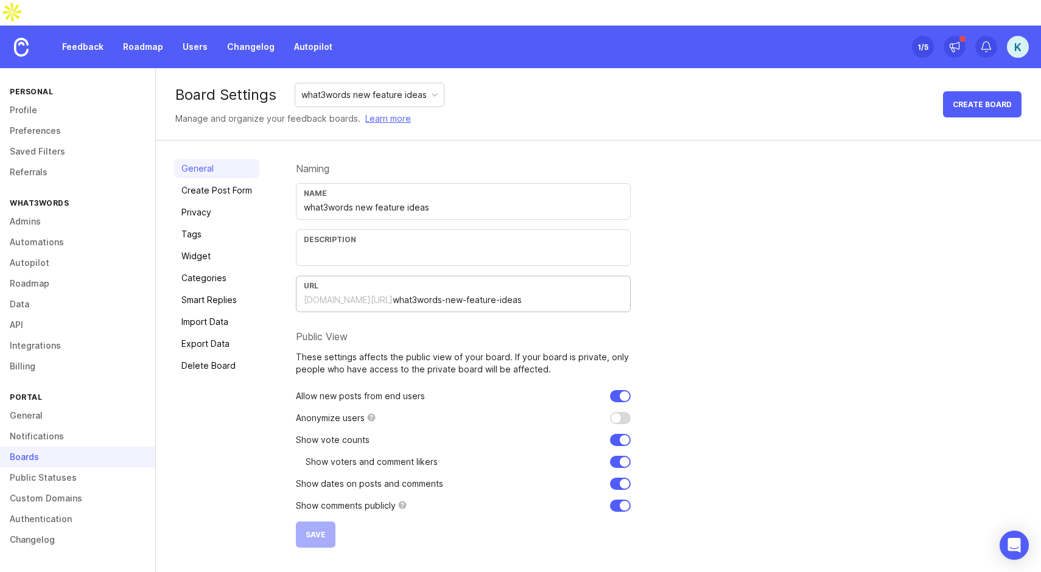
click at [493, 293] on input "what3words-new-feature-ideas" at bounding box center [508, 299] width 230 height 13
click at [194, 181] on link "Create Post Form" at bounding box center [216, 190] width 85 height 19
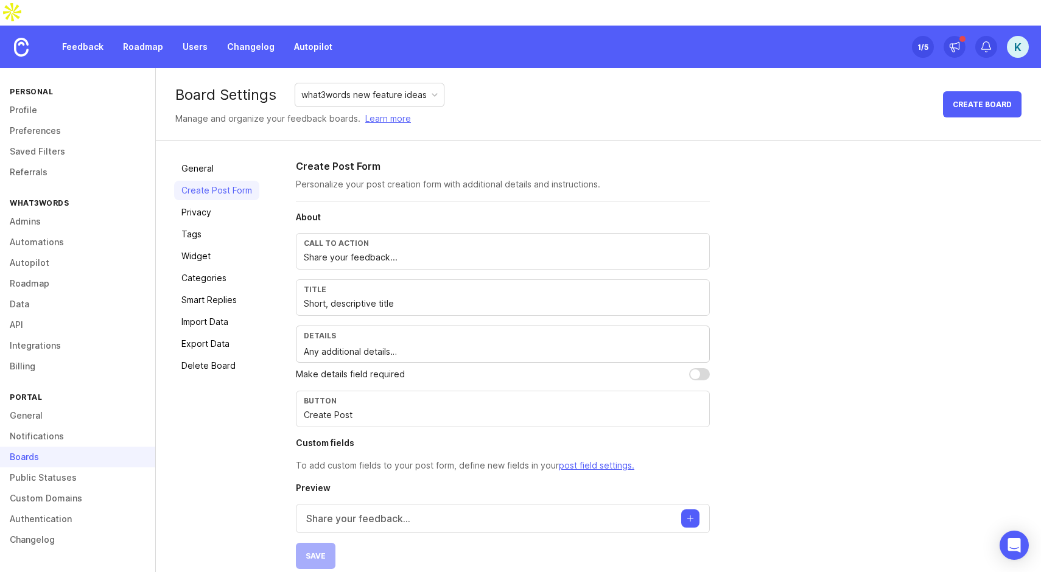
click at [195, 203] on link "Privacy" at bounding box center [216, 212] width 85 height 19
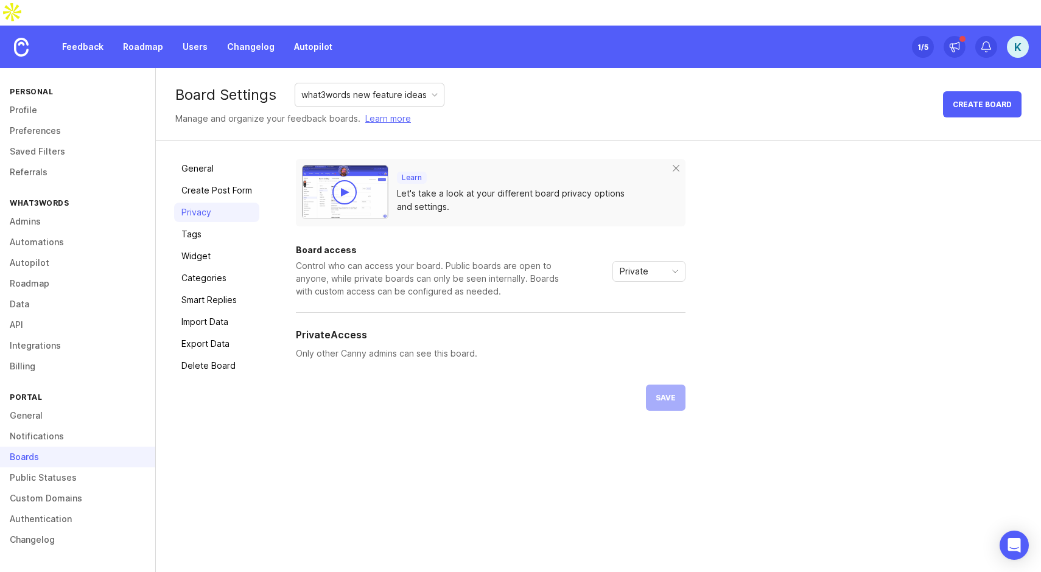
click at [214, 290] on link "Smart Replies" at bounding box center [216, 299] width 85 height 19
click at [224, 159] on link "General" at bounding box center [216, 168] width 85 height 19
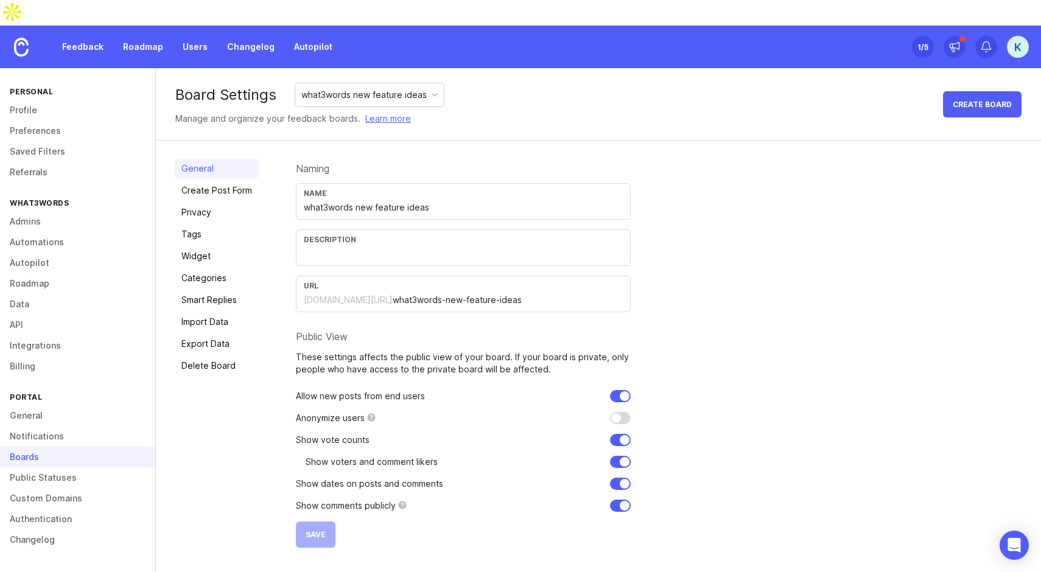
click at [72, 335] on link "Integrations" at bounding box center [77, 345] width 155 height 21
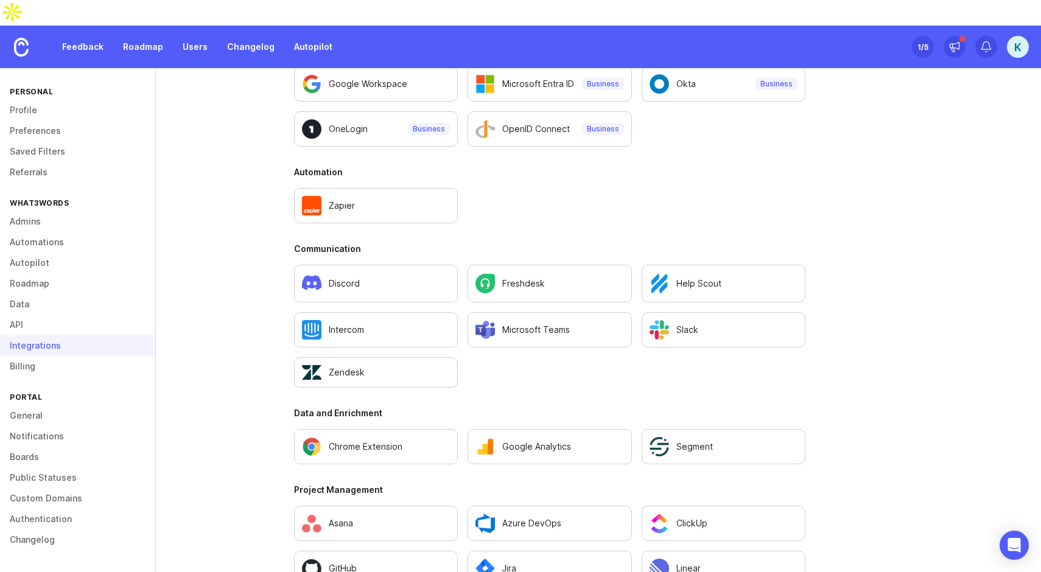
scroll to position [469, 0]
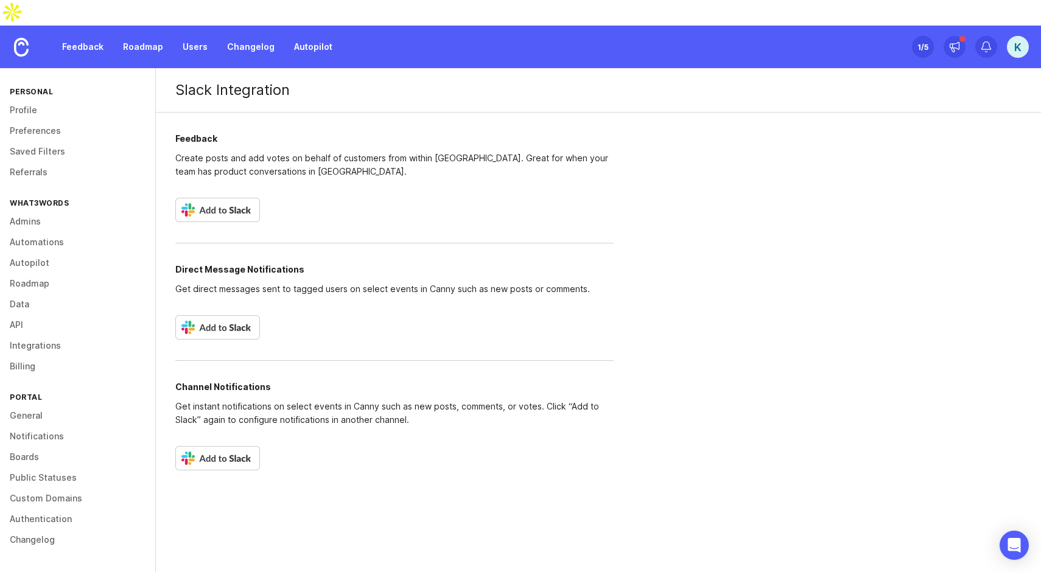
click at [230, 198] on img at bounding box center [217, 210] width 85 height 24
click at [401, 243] on div "Direct Message Notifications Get direct messages sent to tagged users on select…" at bounding box center [394, 292] width 438 height 98
click at [234, 198] on img at bounding box center [217, 210] width 85 height 24
click at [212, 198] on img at bounding box center [217, 210] width 85 height 24
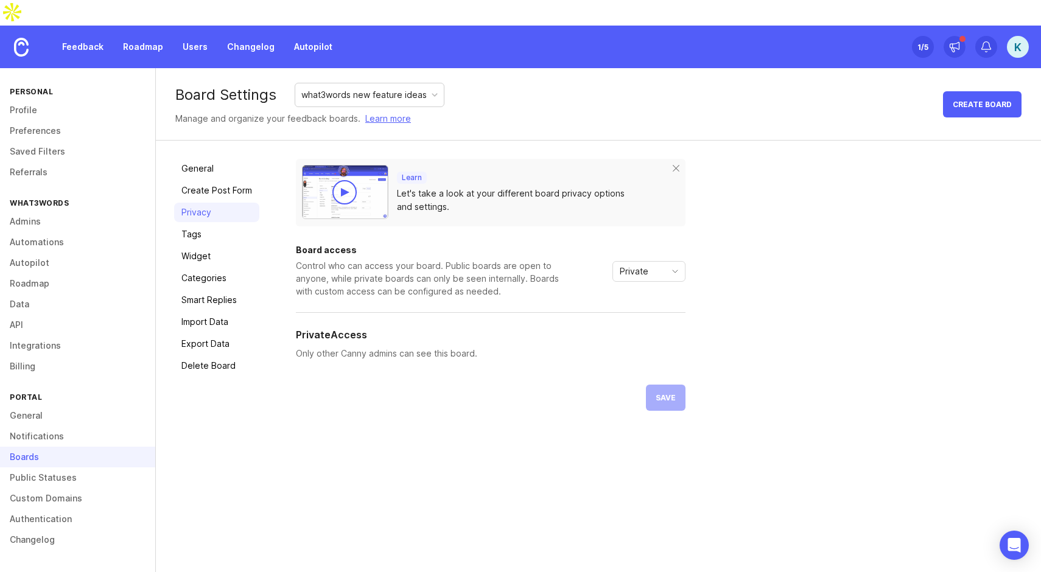
click at [47, 100] on link "Profile" at bounding box center [77, 110] width 155 height 21
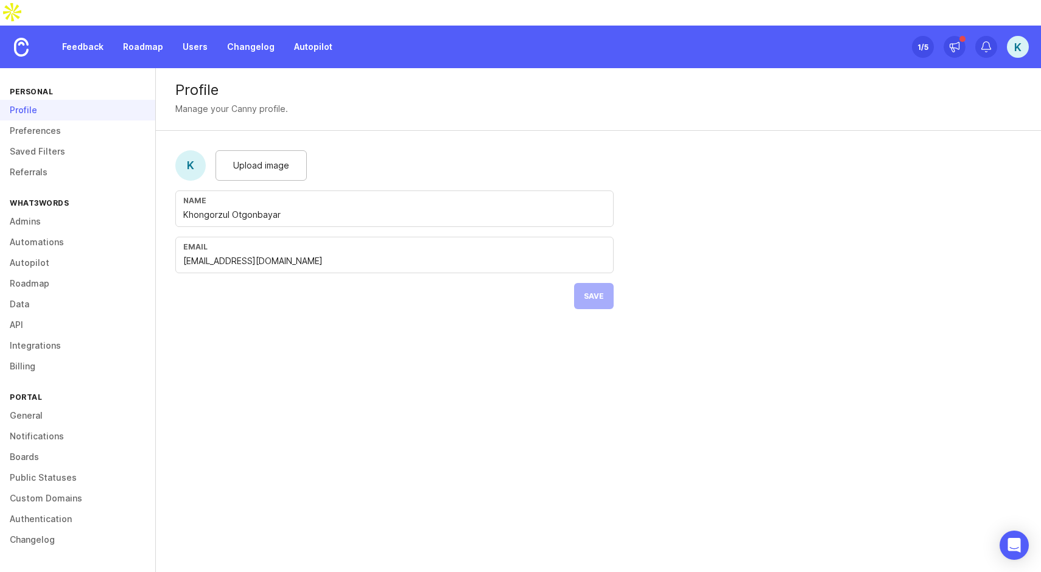
click at [42, 121] on link "Preferences" at bounding box center [77, 131] width 155 height 21
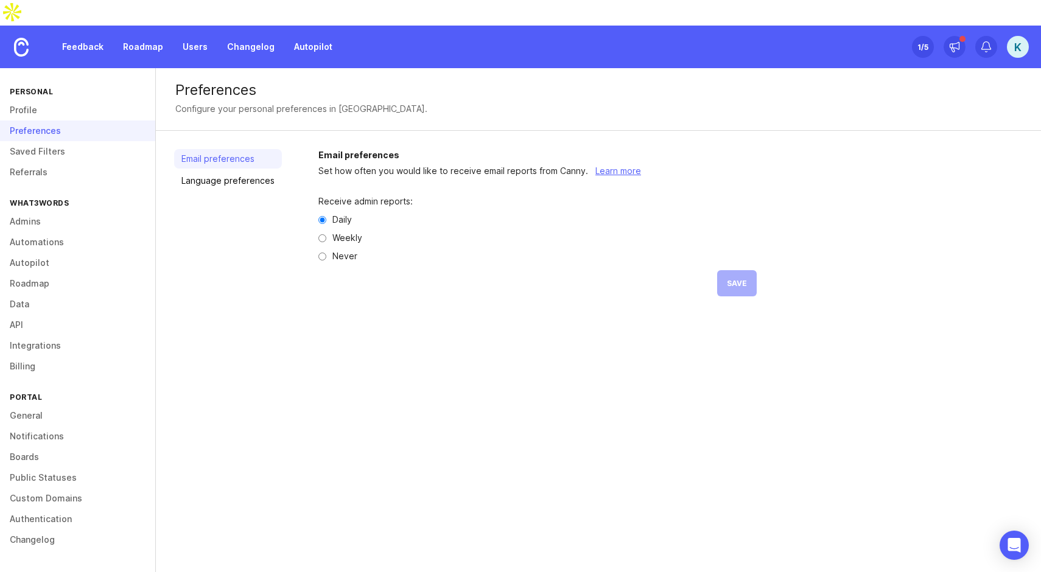
click at [47, 141] on link "Saved Filters" at bounding box center [77, 151] width 155 height 21
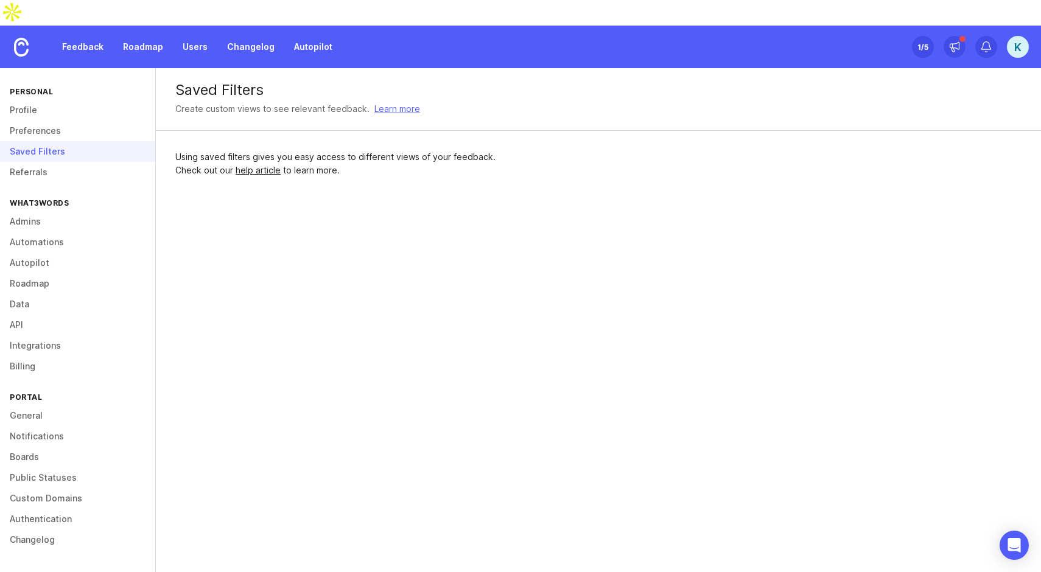
click at [52, 162] on link "Referrals" at bounding box center [77, 172] width 155 height 21
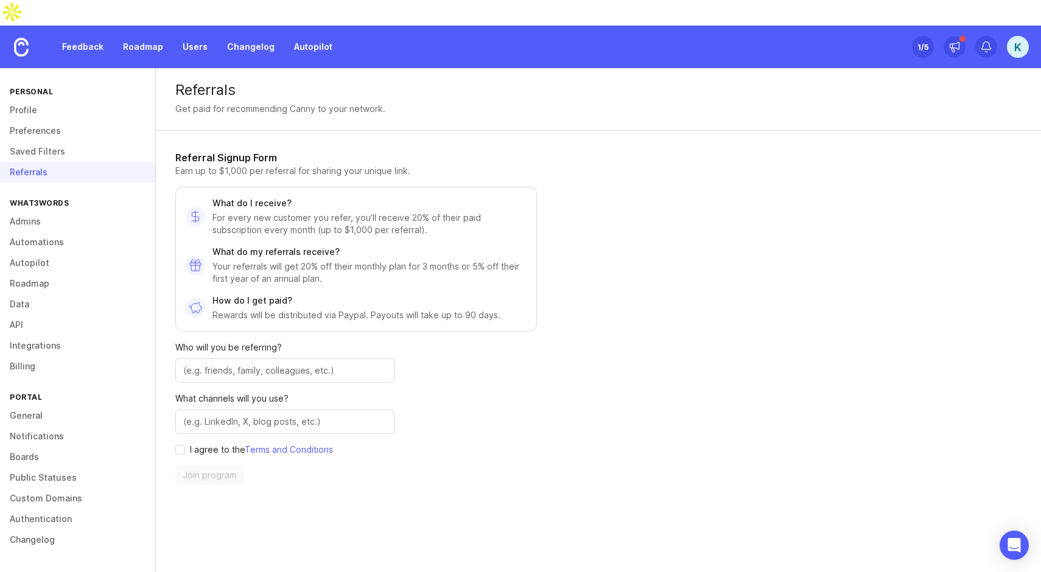
click at [47, 211] on link "Admins" at bounding box center [77, 221] width 155 height 21
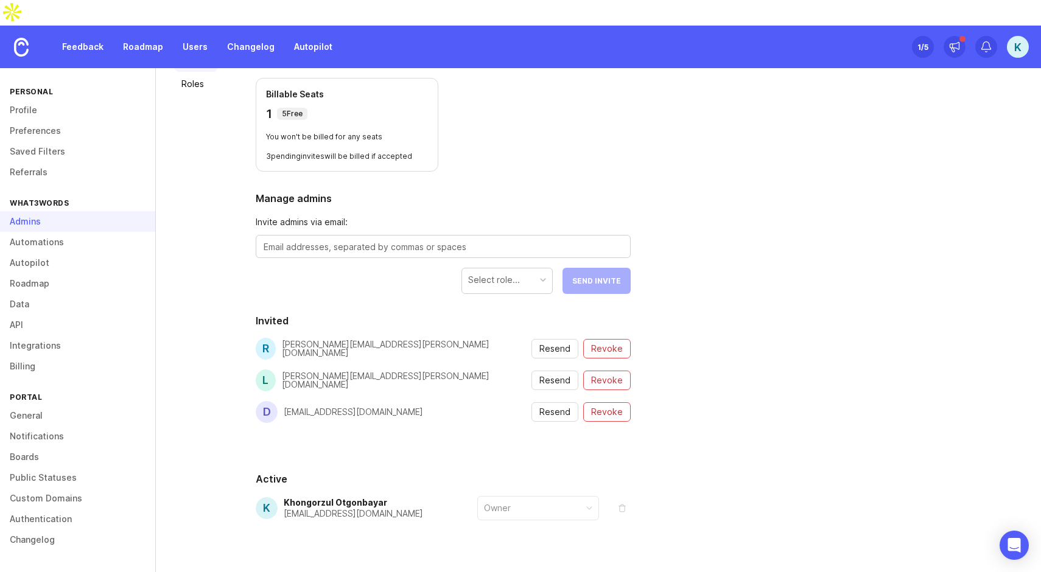
scroll to position [42, 0]
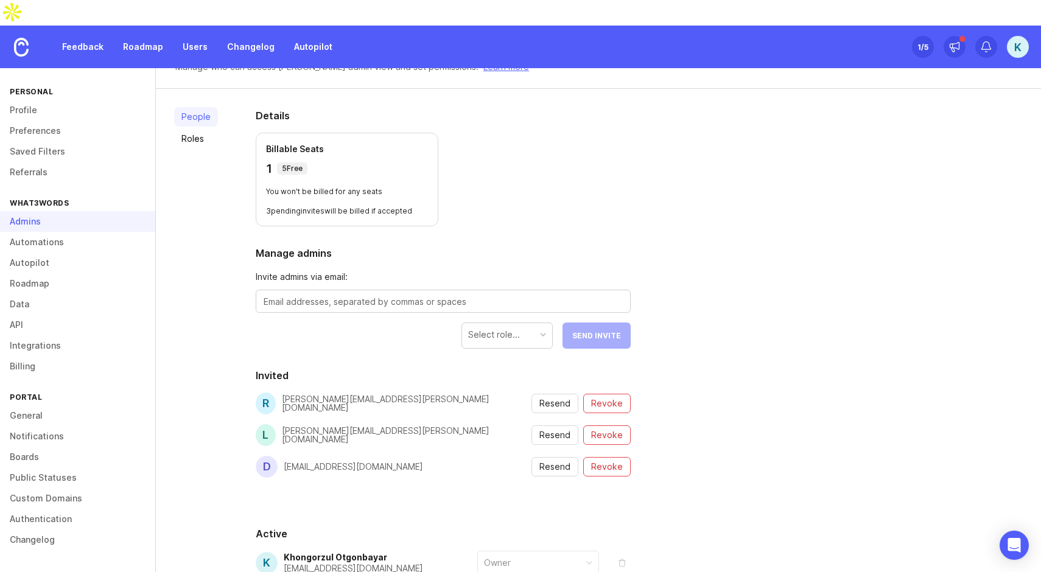
click at [610, 397] on span "Revoke" at bounding box center [607, 403] width 32 height 12
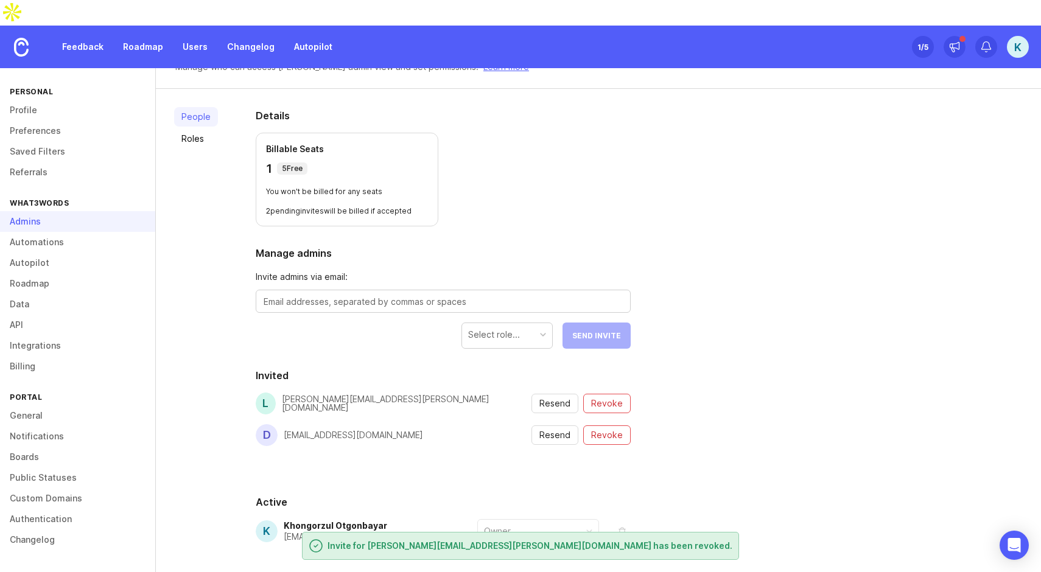
click at [610, 429] on span "Revoke" at bounding box center [607, 435] width 32 height 12
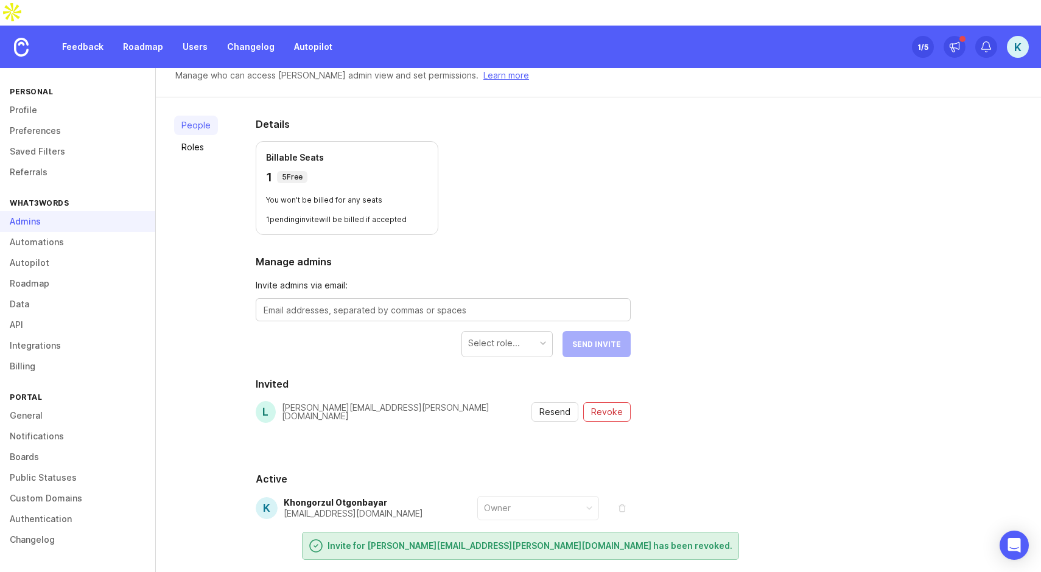
click at [617, 406] on span "Revoke" at bounding box center [607, 412] width 32 height 12
click at [751, 392] on div "People Roles Details Billable Seats 1 5 Free You won't be billed for any seats …" at bounding box center [598, 347] width 885 height 501
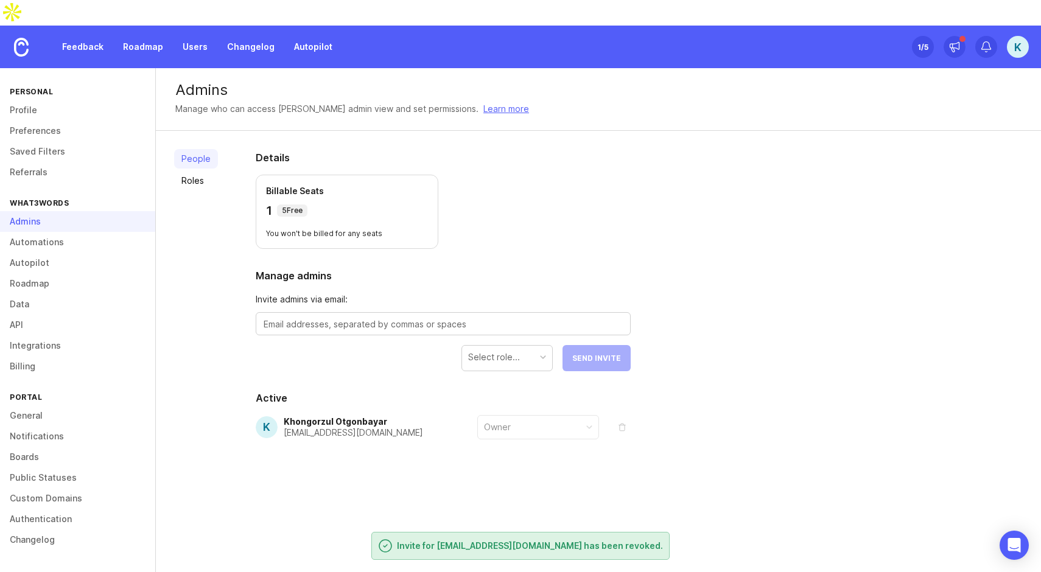
click at [37, 232] on link "Automations" at bounding box center [77, 242] width 155 height 21
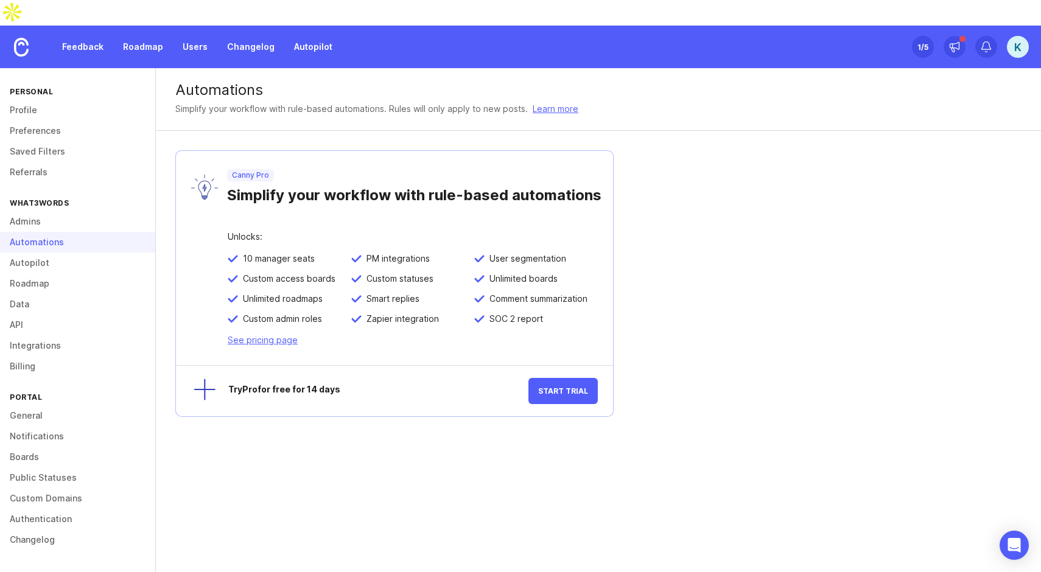
click at [37, 253] on link "Autopilot" at bounding box center [77, 263] width 155 height 21
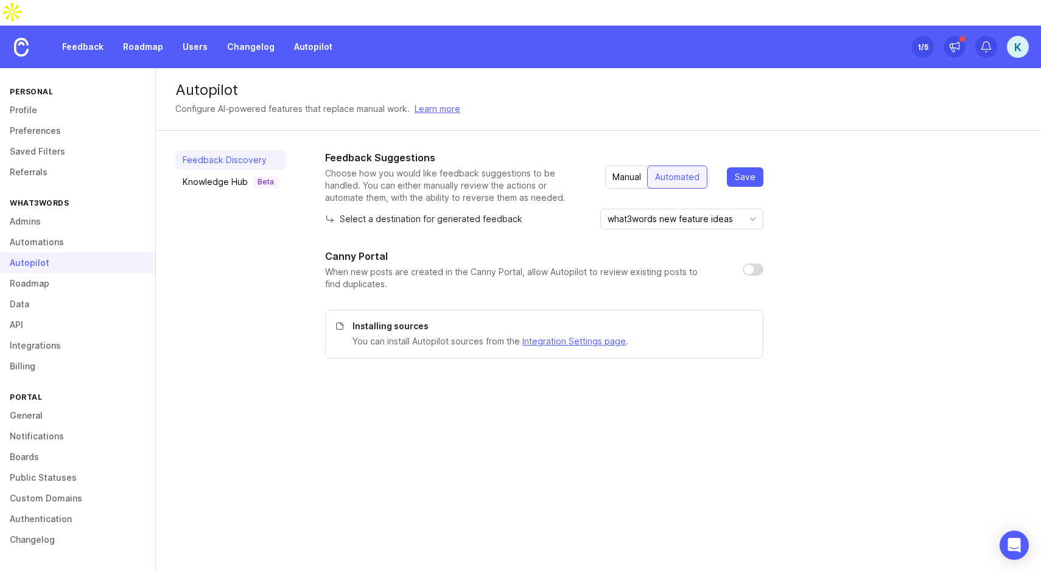
click at [747, 264] on input "checkbox" at bounding box center [753, 270] width 21 height 12
checkbox input "true"
click at [54, 315] on link "API" at bounding box center [77, 325] width 155 height 21
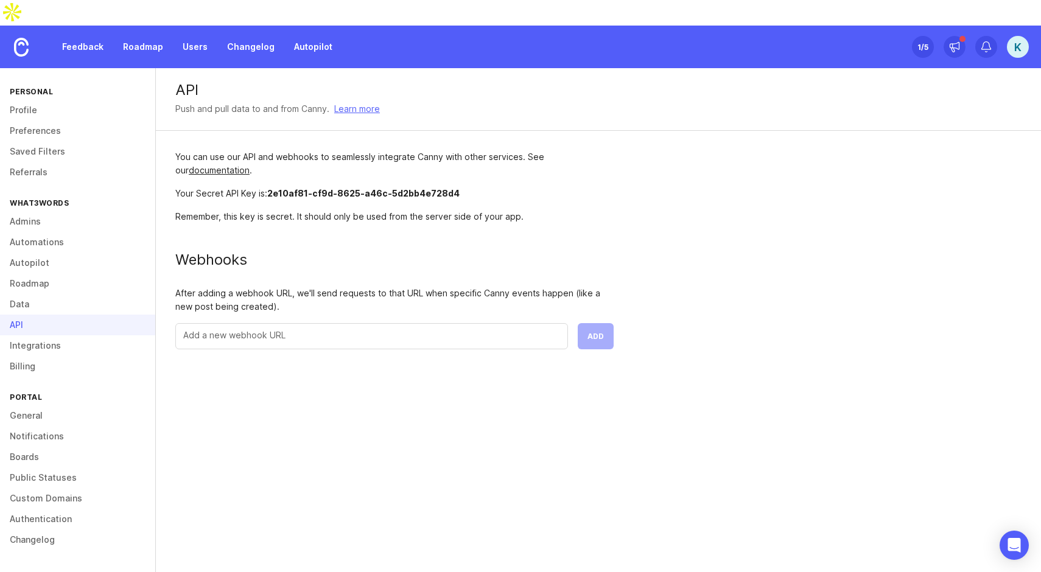
click at [51, 335] on link "Integrations" at bounding box center [77, 345] width 155 height 21
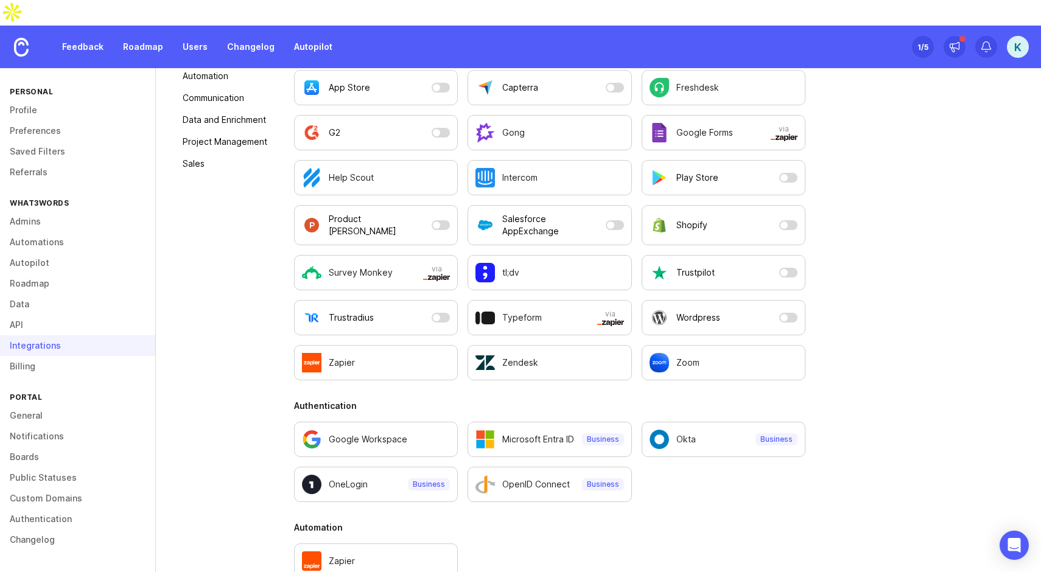
scroll to position [245, 0]
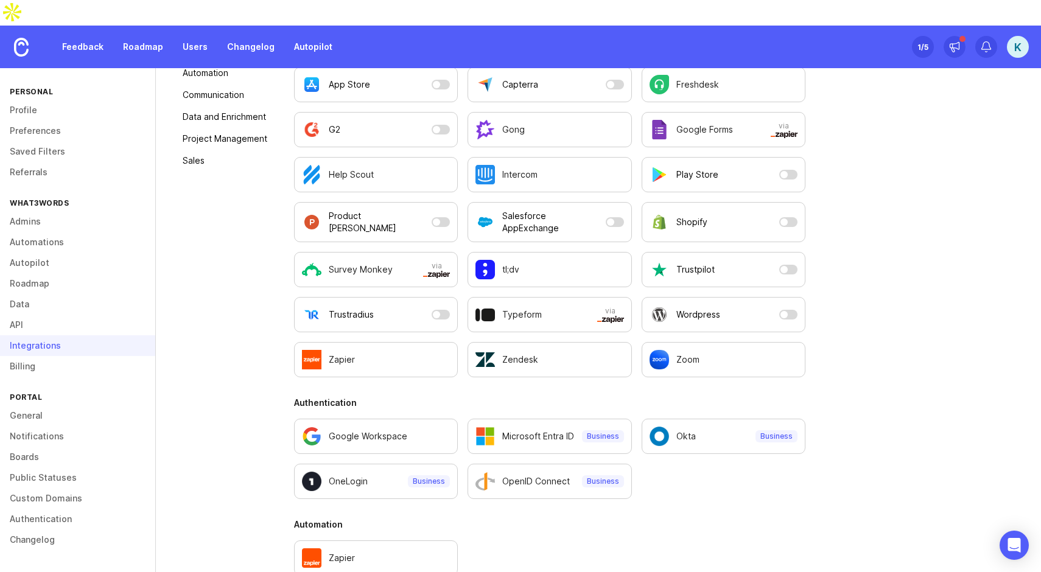
click at [38, 356] on link "Billing" at bounding box center [77, 366] width 155 height 21
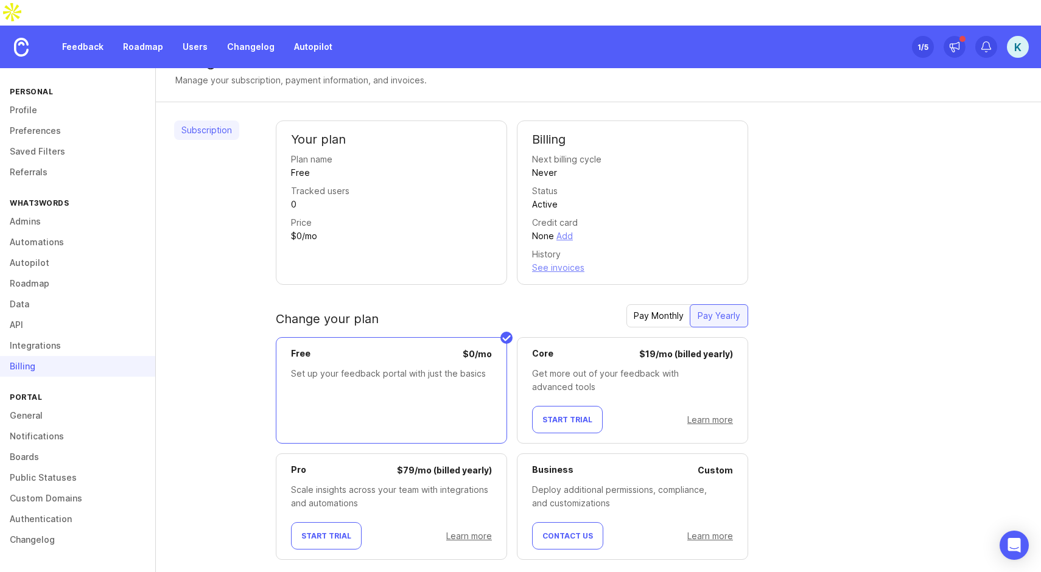
scroll to position [28, 0]
click at [183, 362] on div "Subscription" at bounding box center [206, 350] width 65 height 459
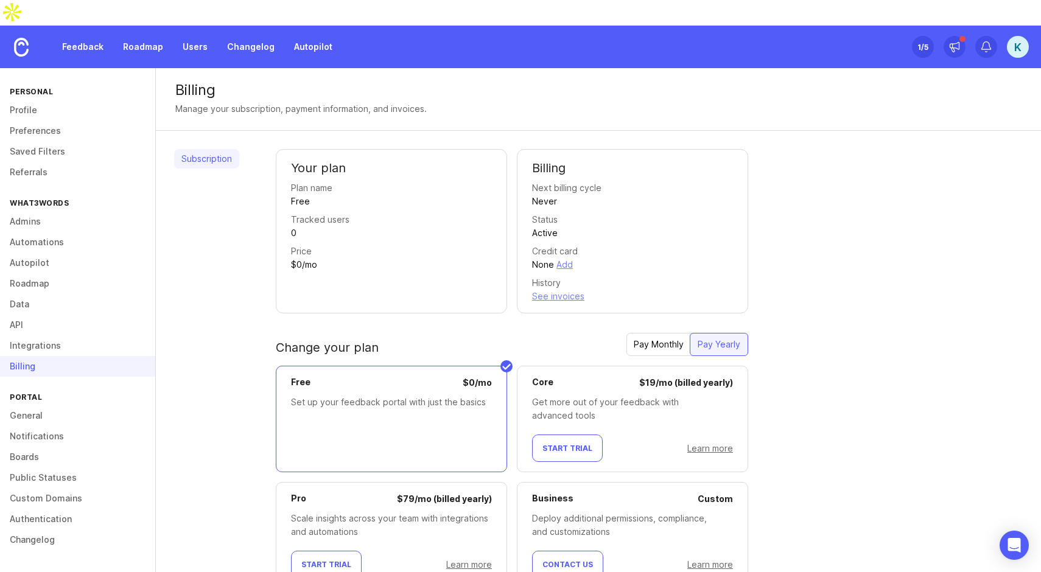
click at [80, 509] on link "Authentication" at bounding box center [77, 519] width 155 height 21
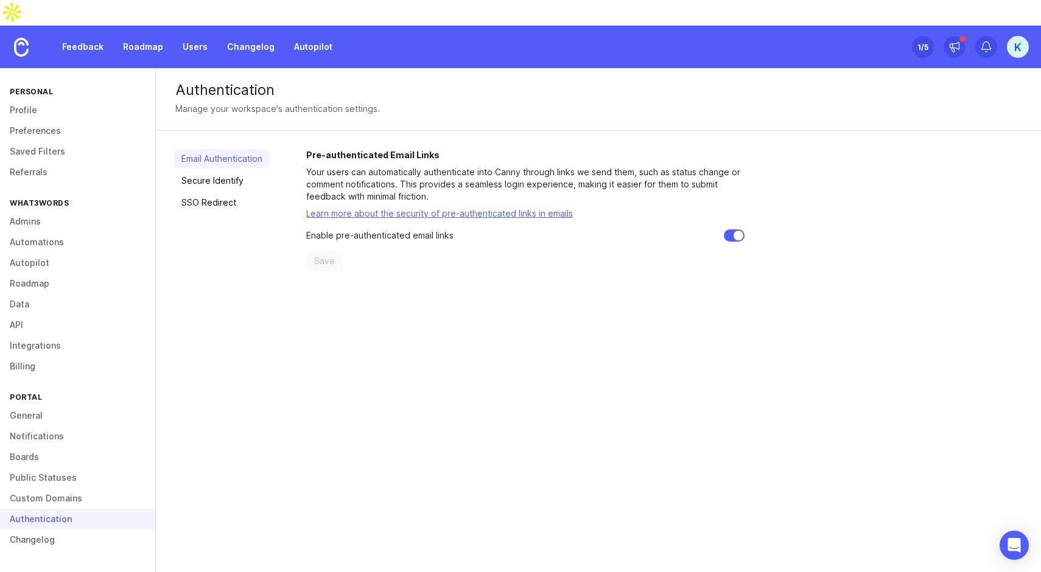
click at [76, 488] on link "Custom Domains" at bounding box center [77, 498] width 155 height 21
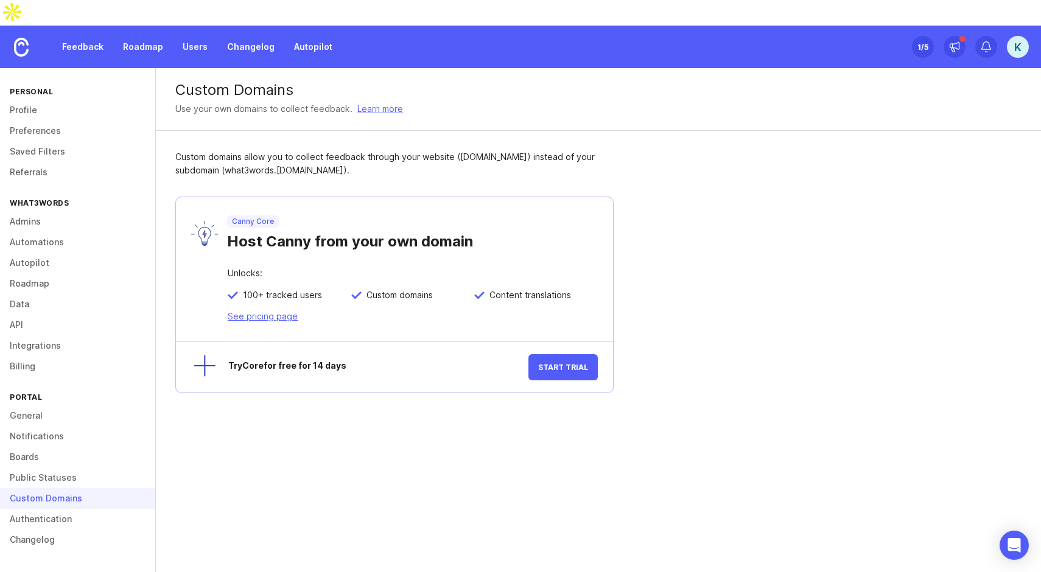
click at [142, 488] on div "Custom Domains" at bounding box center [77, 498] width 155 height 21
click at [99, 405] on link "General" at bounding box center [77, 415] width 155 height 21
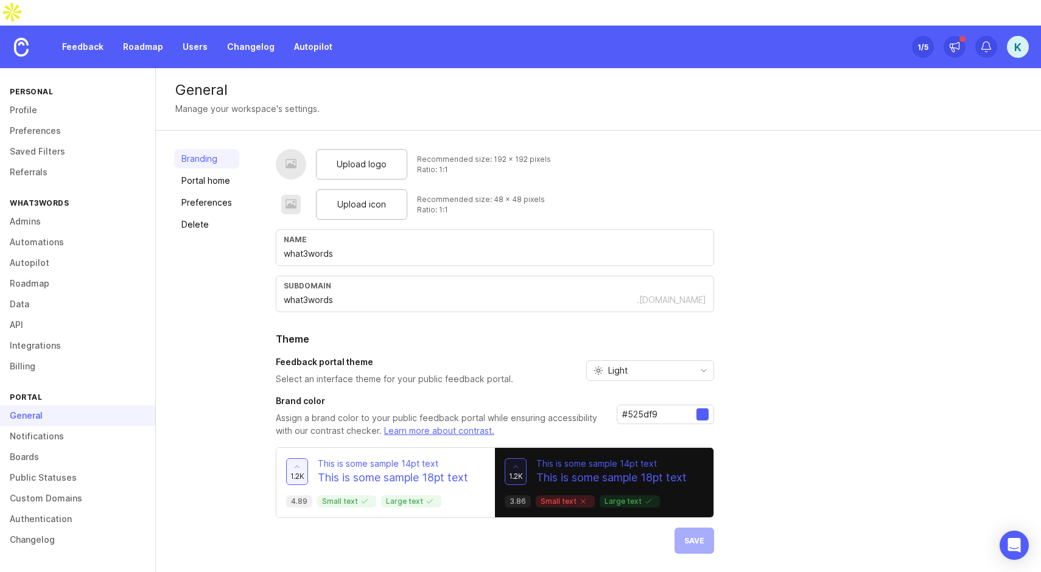
click at [382, 149] on div "Upload logo" at bounding box center [361, 164] width 91 height 30
click at [358, 149] on div "Upload logo" at bounding box center [361, 164] width 91 height 30
click at [316, 149] on div "Upload logo" at bounding box center [361, 164] width 91 height 30
click at [362, 158] on span "Upload logo" at bounding box center [362, 164] width 50 height 13
click at [212, 171] on link "Portal home" at bounding box center [206, 180] width 65 height 19
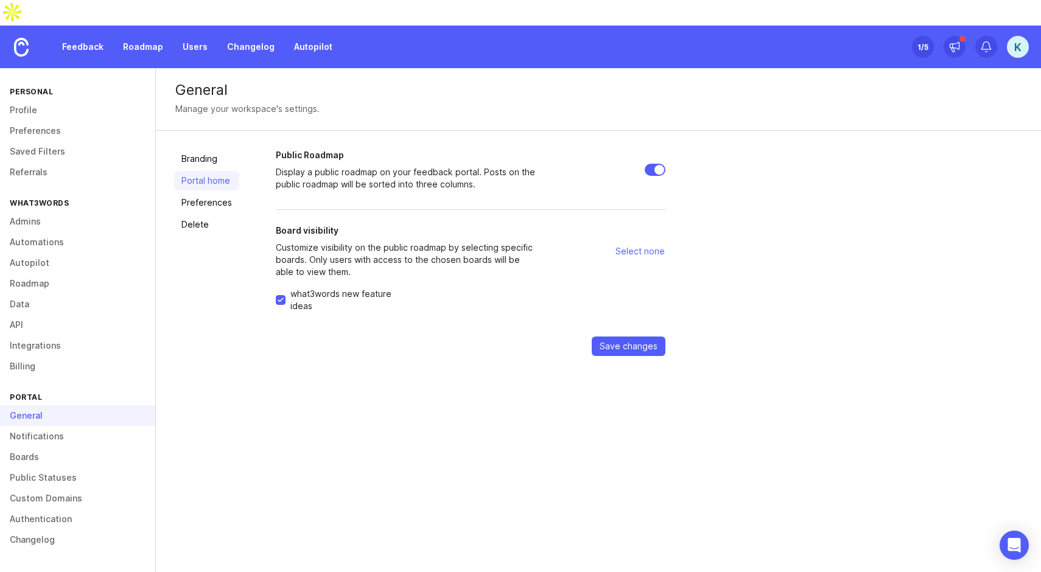
click at [654, 164] on input "Public Roadmap" at bounding box center [655, 170] width 21 height 12
checkbox input "false"
click at [677, 170] on div "Public Roadmap Display a public roadmap on your feedback portal. Posts on the p…" at bounding box center [649, 252] width 747 height 207
click at [47, 356] on link "Billing" at bounding box center [77, 366] width 155 height 21
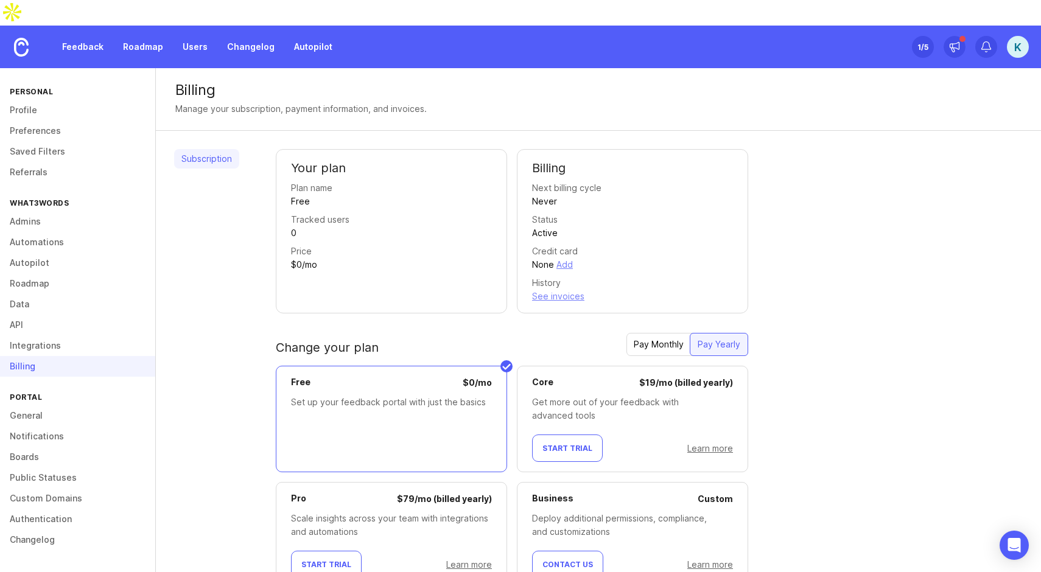
click at [75, 121] on link "Preferences" at bounding box center [77, 131] width 155 height 21
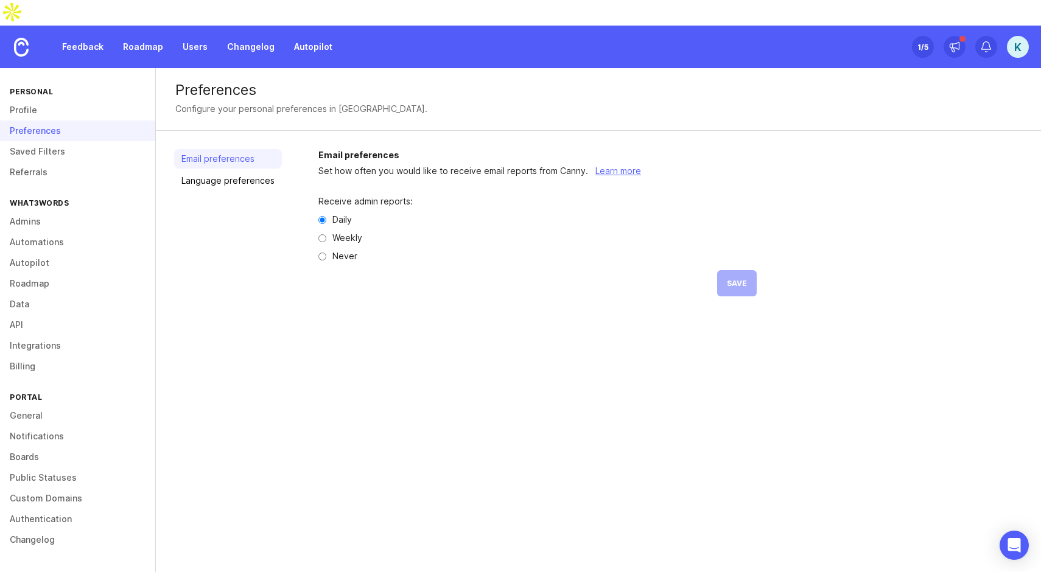
click at [79, 100] on link "Profile" at bounding box center [77, 110] width 155 height 21
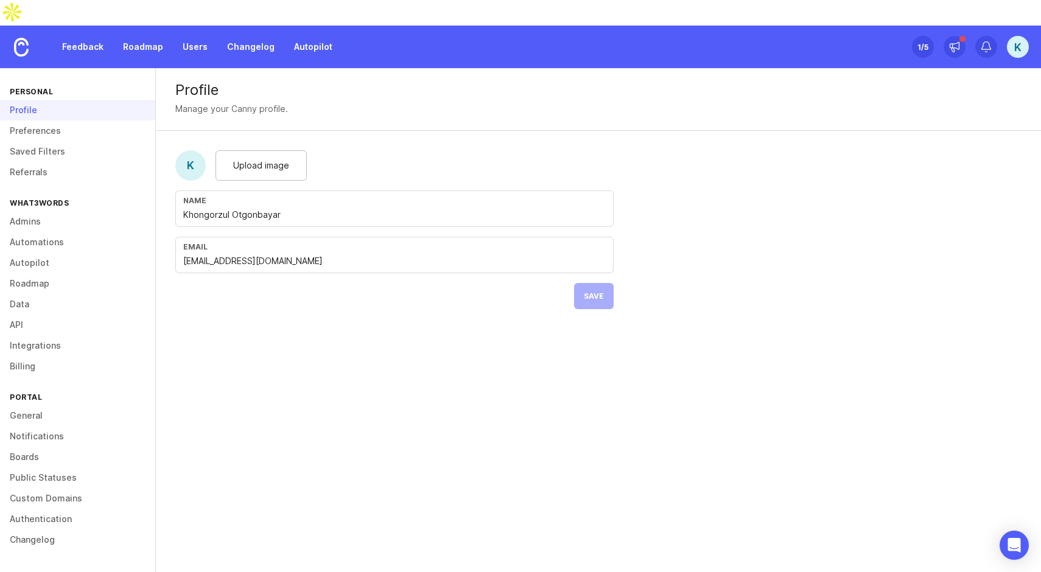
click at [79, 100] on div "Profile" at bounding box center [77, 110] width 155 height 21
